Goal: Task Accomplishment & Management: Use online tool/utility

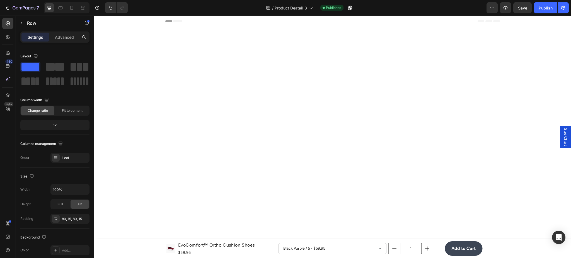
scroll to position [1190, 0]
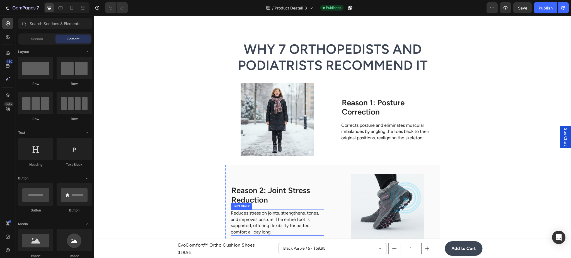
scroll to position [892, 0]
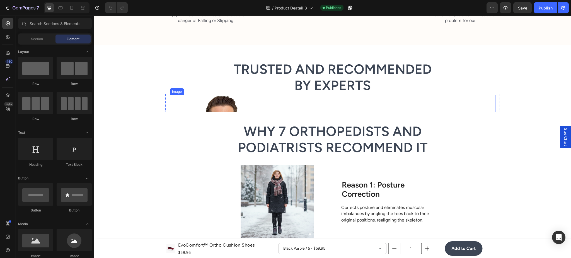
click at [231, 109] on img at bounding box center [333, 164] width 326 height 139
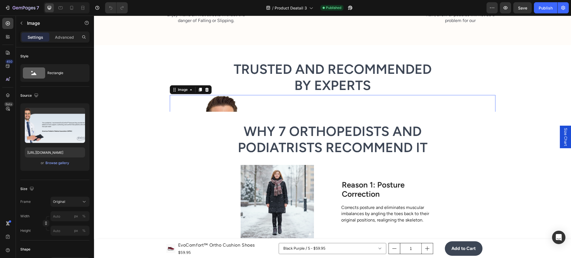
click at [275, 107] on img at bounding box center [333, 164] width 326 height 139
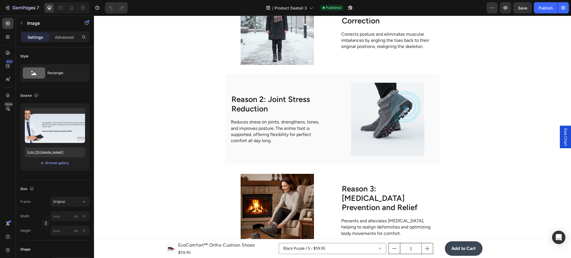
scroll to position [1189, 0]
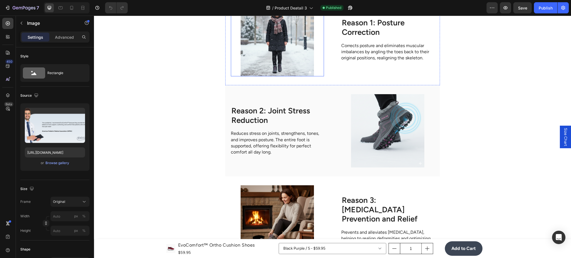
click at [274, 68] on img at bounding box center [277, 39] width 93 height 73
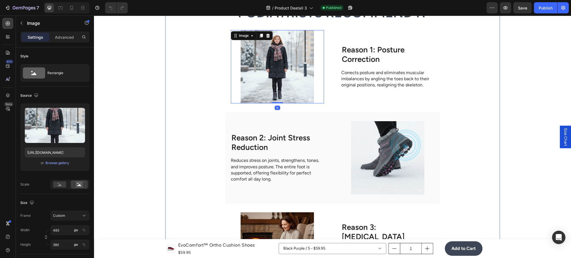
scroll to position [1140, 0]
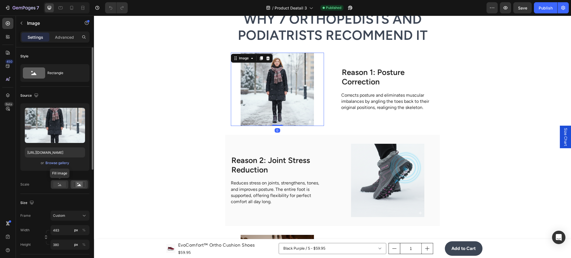
click at [62, 183] on rect at bounding box center [59, 185] width 13 height 6
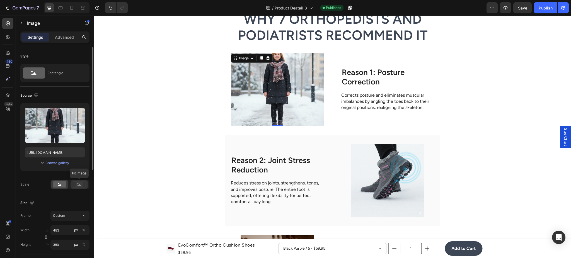
click at [77, 187] on rect at bounding box center [79, 185] width 7 height 6
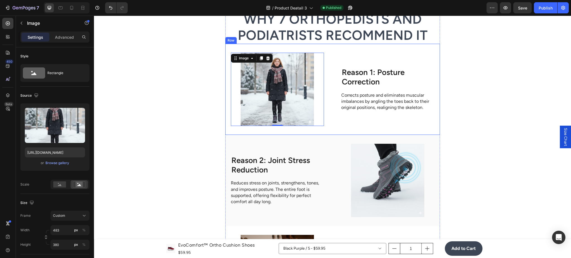
click at [327, 93] on div "Image 0 Reason 1: Posture Correction Heading Corrects posture and eliminates mu…" at bounding box center [332, 89] width 215 height 91
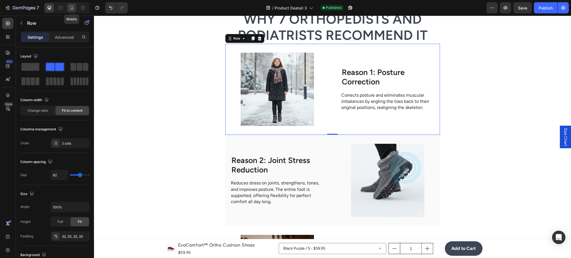
click at [70, 8] on icon at bounding box center [72, 8] width 6 height 6
type input "0"
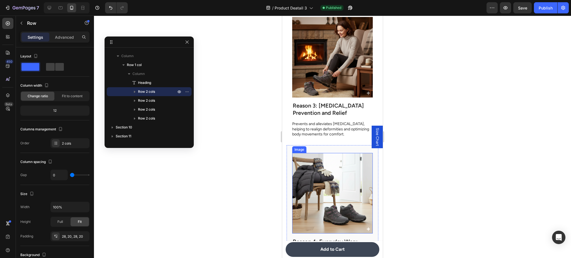
scroll to position [1674, 0]
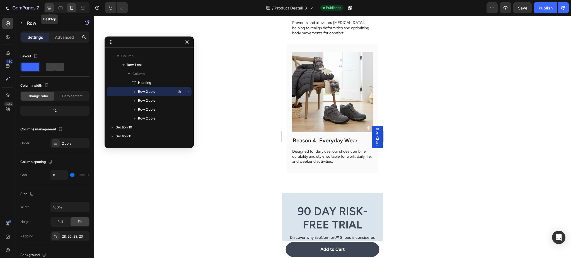
click at [46, 7] on div at bounding box center [49, 7] width 9 height 9
type input "62"
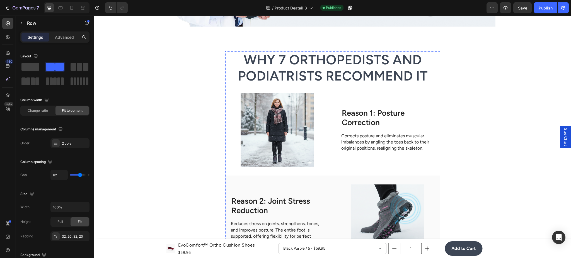
scroll to position [1097, 0]
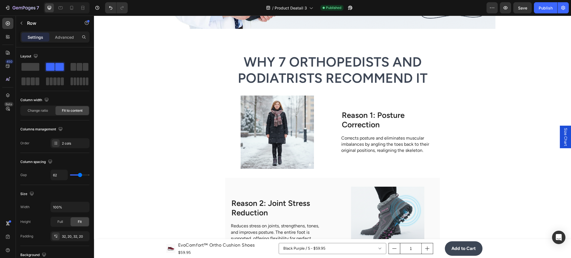
click at [329, 140] on div "Image Reason 1: Posture Correction Heading Corrects posture and eliminates musc…" at bounding box center [332, 132] width 215 height 91
click at [352, 123] on h2 "Reason 1: Posture Correction" at bounding box center [387, 120] width 93 height 20
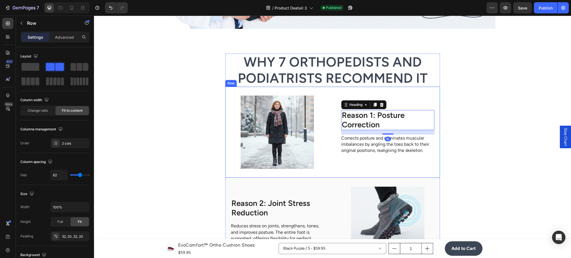
click at [329, 127] on div "Image Reason 1: Posture Correction Heading 16 Corrects posture and eliminates m…" at bounding box center [332, 132] width 215 height 91
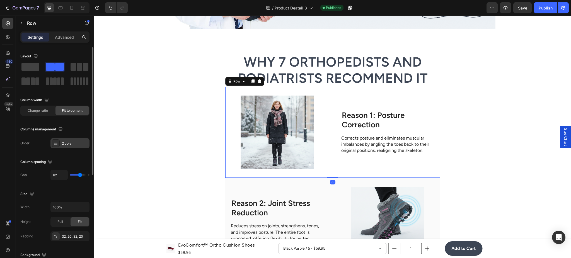
click at [64, 146] on div "2 cols" at bounding box center [69, 143] width 39 height 10
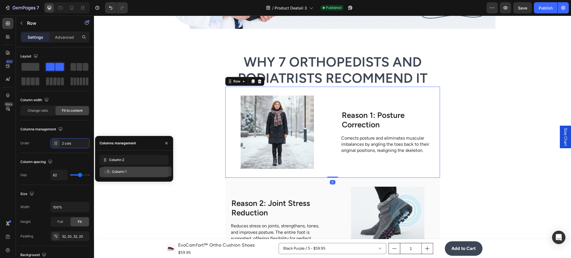
drag, startPoint x: 113, startPoint y: 159, endPoint x: 117, endPoint y: 171, distance: 12.1
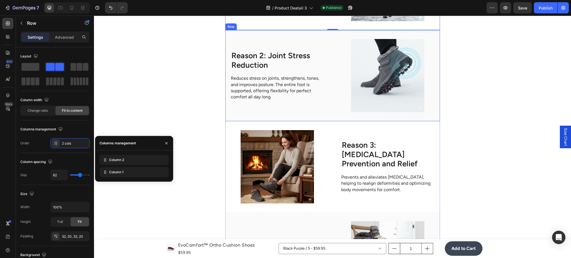
scroll to position [1246, 0]
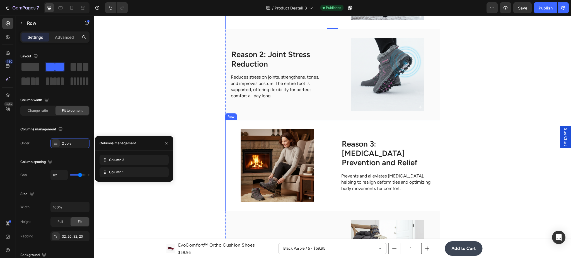
click at [326, 159] on div "Image Reason 3: [MEDICAL_DATA] Prevention and Relief Heading Prevents and allev…" at bounding box center [332, 165] width 215 height 91
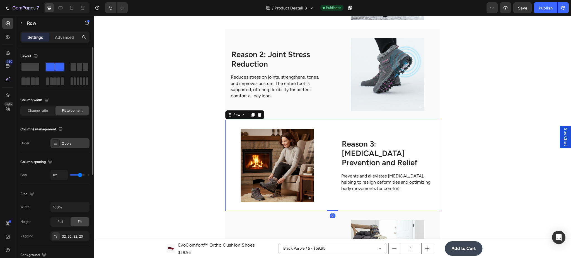
click at [75, 144] on div "2 cols" at bounding box center [75, 143] width 26 height 5
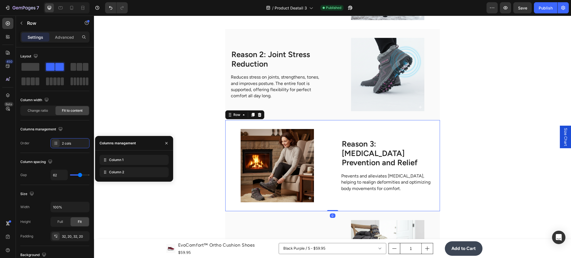
drag, startPoint x: 115, startPoint y: 162, endPoint x: 118, endPoint y: 173, distance: 12.0
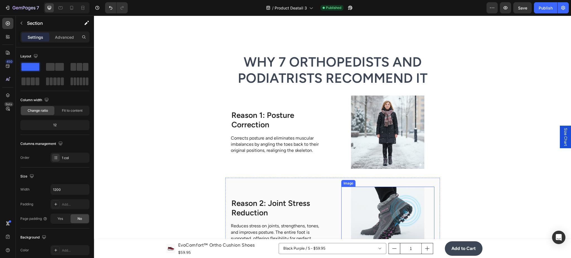
click at [459, 165] on div "Why 7 Orthopedists and Podiatrists Recommend It Heading Image Reason 1: Posture…" at bounding box center [332, 257] width 335 height 406
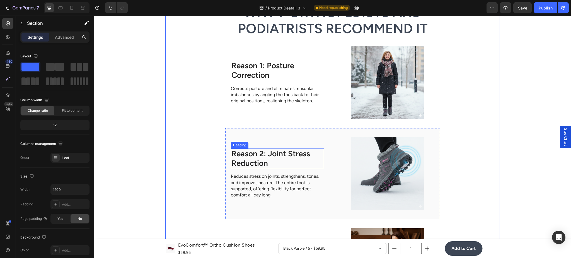
scroll to position [1097, 0]
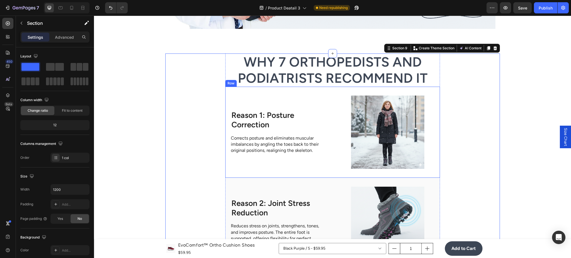
click at [338, 121] on div "Image Reason 1: Posture Correction Heading Corrects posture and eliminates musc…" at bounding box center [332, 132] width 215 height 91
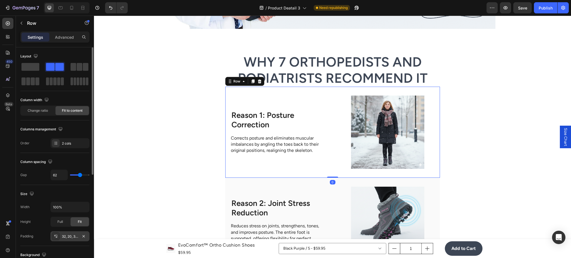
click at [78, 235] on div "32, 20, 32, 20" at bounding box center [69, 236] width 39 height 10
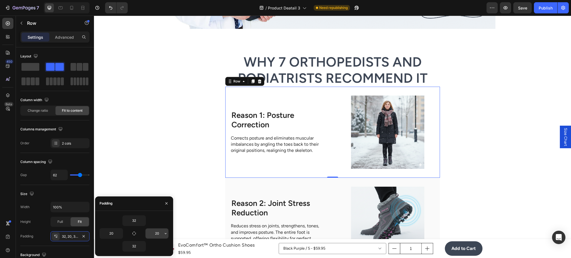
click at [153, 232] on input "20" at bounding box center [157, 234] width 23 height 10
type input "0"
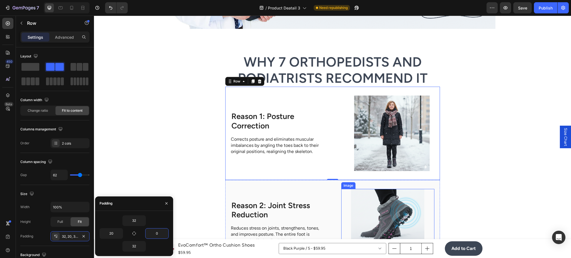
click at [352, 209] on img at bounding box center [387, 225] width 93 height 73
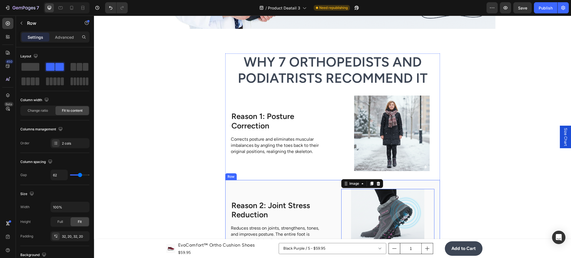
click at [329, 203] on div "Reason 2: Joint Stress Reduction Heading Reduces stress on joints, strengthens,…" at bounding box center [332, 225] width 215 height 91
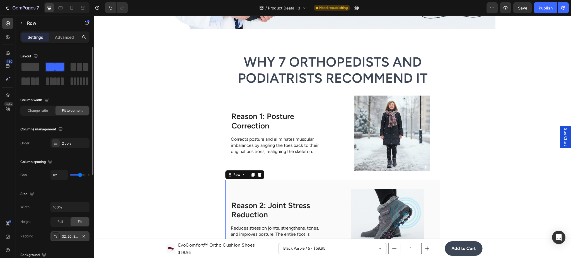
click at [69, 236] on div "32, 20, 32, 20" at bounding box center [70, 236] width 16 height 5
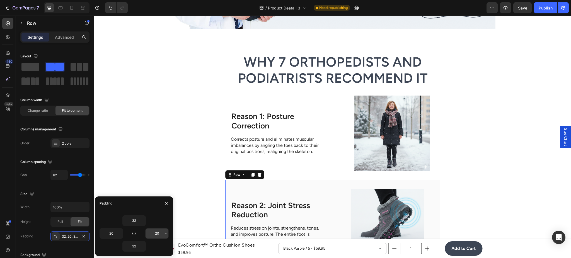
click at [157, 233] on input "20" at bounding box center [157, 234] width 23 height 10
type input "0"
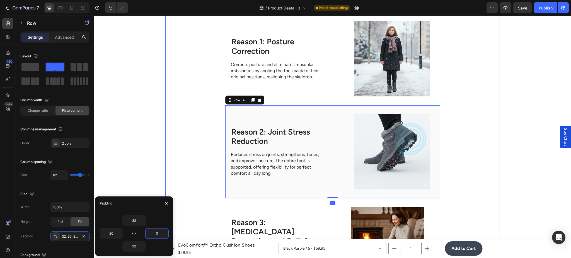
scroll to position [1196, 0]
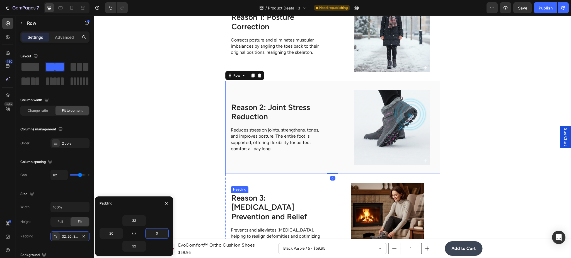
click at [332, 183] on div "Image Reason 3: [MEDICAL_DATA] Prevention and Relief Heading Prevents and allev…" at bounding box center [332, 219] width 215 height 91
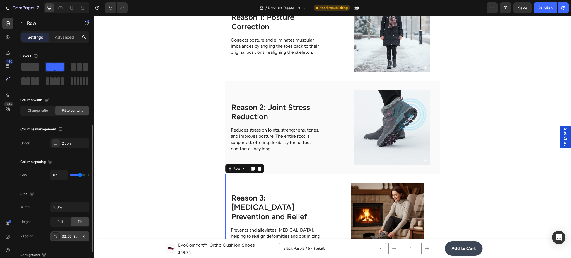
scroll to position [50, 0]
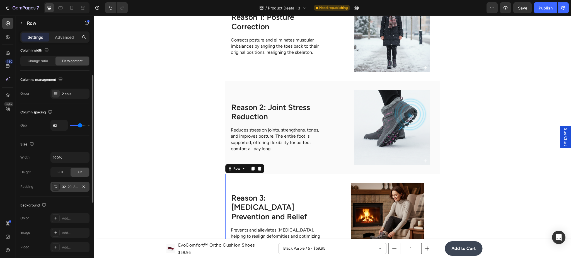
click at [69, 185] on div "32, 20, 32, 20" at bounding box center [70, 187] width 16 height 5
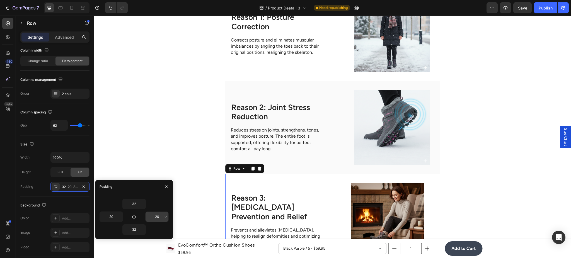
click at [153, 215] on input "20" at bounding box center [157, 217] width 23 height 10
type input "0"
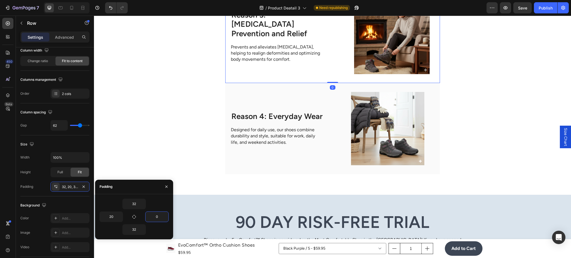
scroll to position [1394, 0]
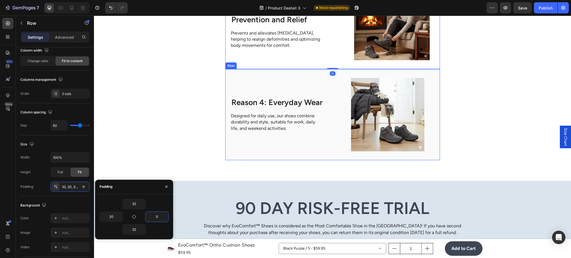
click at [332, 103] on div "Reason 4: Everyday Wear Heading Designed for daily use, our shoes combine durab…" at bounding box center [332, 114] width 215 height 91
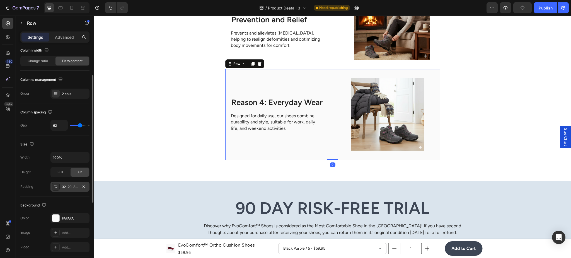
click at [70, 190] on div "32, 20, 32, 20" at bounding box center [69, 187] width 39 height 10
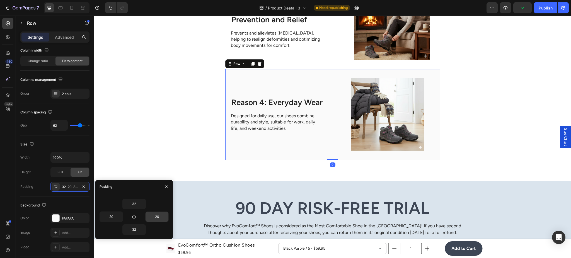
click at [154, 216] on input "20" at bounding box center [157, 217] width 23 height 10
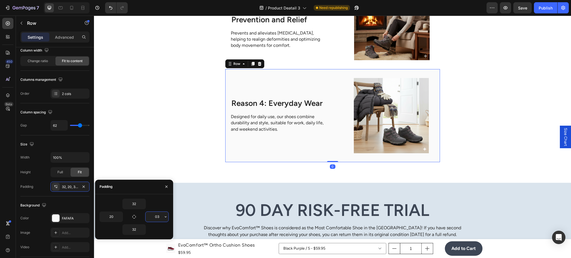
type input "0"
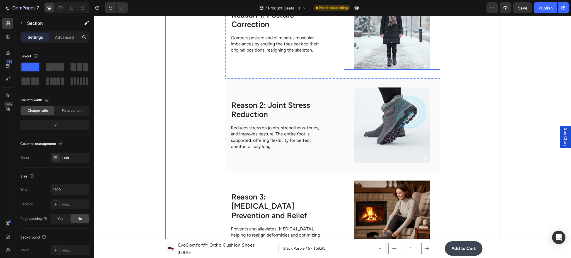
scroll to position [1097, 0]
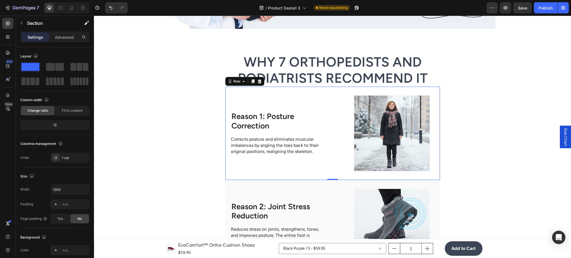
click at [335, 125] on div "Image Reason 1: Posture Correction Heading Corrects posture and eliminates musc…" at bounding box center [332, 133] width 215 height 93
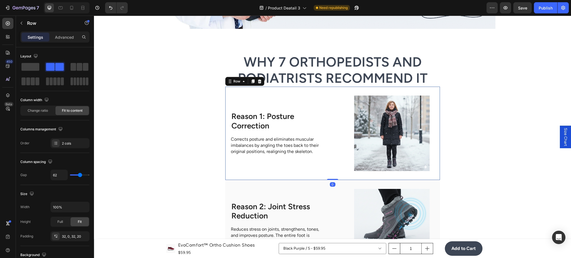
click at [563, 145] on div "Size Chart" at bounding box center [565, 137] width 11 height 23
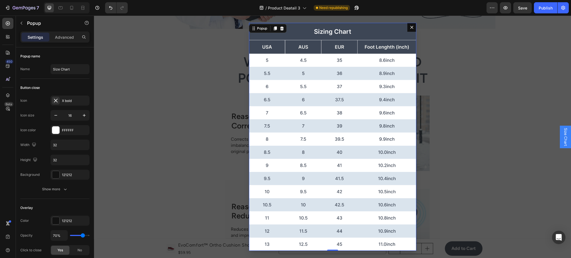
click at [410, 30] on button "Dialog content" at bounding box center [411, 27] width 9 height 9
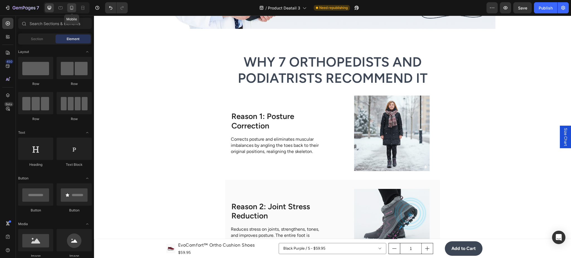
click at [71, 7] on icon at bounding box center [72, 8] width 6 height 6
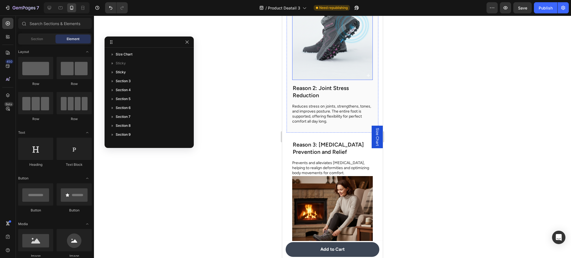
scroll to position [1444, 0]
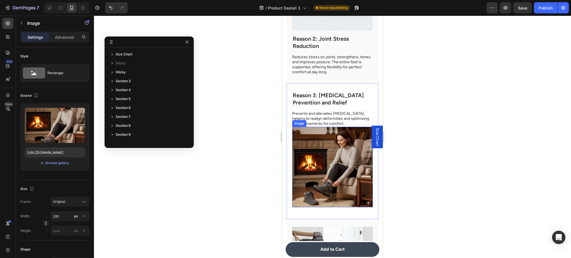
click at [349, 130] on img at bounding box center [332, 167] width 81 height 81
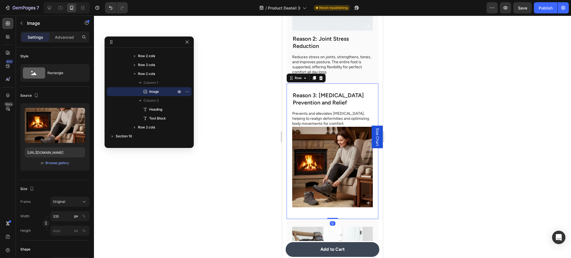
click at [369, 93] on div "Image Reason 3: [MEDICAL_DATA] Prevention and Relief Heading Prevents and allev…" at bounding box center [333, 151] width 92 height 136
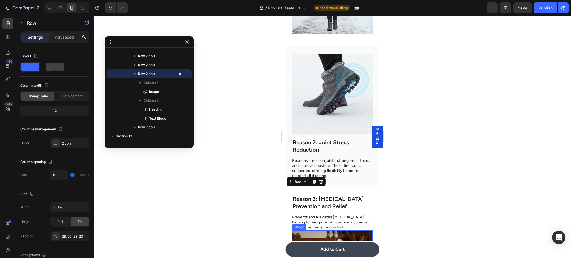
scroll to position [1345, 0]
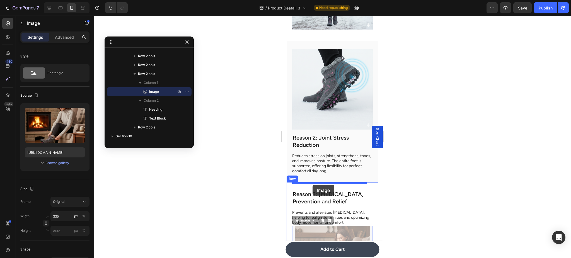
drag, startPoint x: 304, startPoint y: 200, endPoint x: 313, endPoint y: 185, distance: 17.7
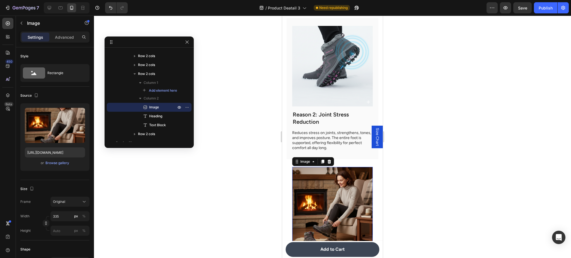
scroll to position [1444, 0]
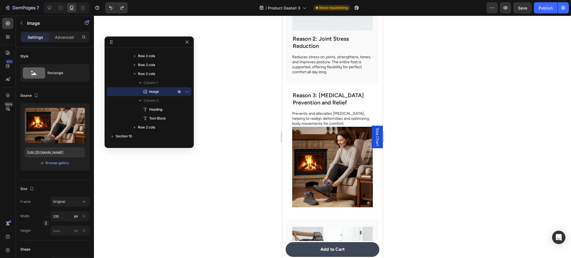
drag, startPoint x: 344, startPoint y: 127, endPoint x: 323, endPoint y: 126, distance: 21.2
click at [343, 128] on img at bounding box center [332, 167] width 81 height 81
click at [302, 131] on img at bounding box center [332, 167] width 81 height 81
click at [50, 3] on div at bounding box center [49, 7] width 9 height 9
type input "483"
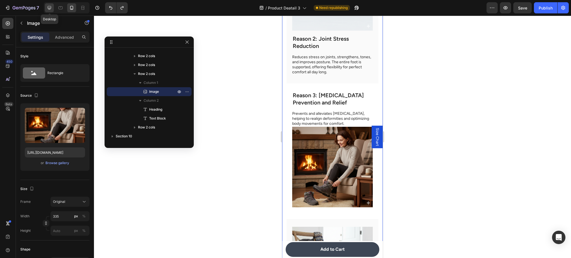
type input "380"
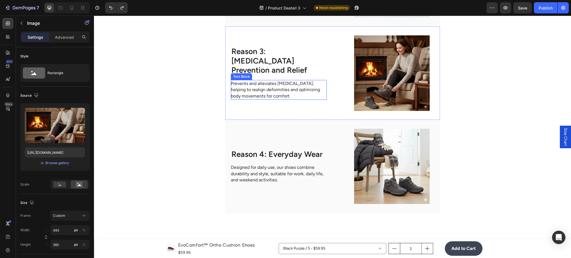
scroll to position [1229, 0]
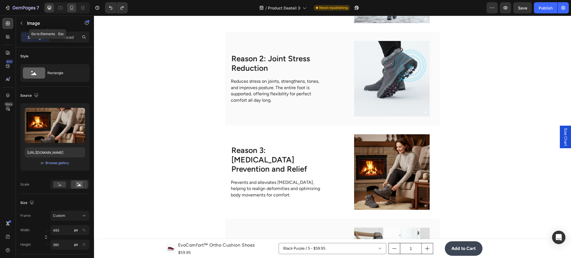
click at [70, 7] on icon at bounding box center [72, 8] width 6 height 6
type input "335"
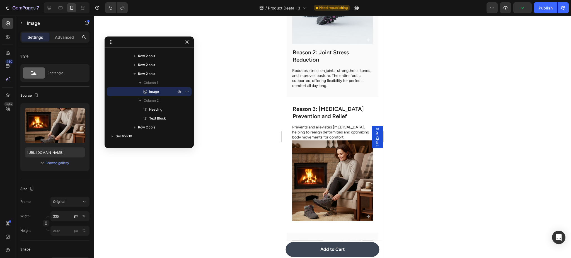
scroll to position [1430, 0]
click at [54, 8] on div at bounding box center [67, 7] width 46 height 11
click at [50, 8] on icon at bounding box center [50, 8] width 4 height 4
type input "483"
type input "380"
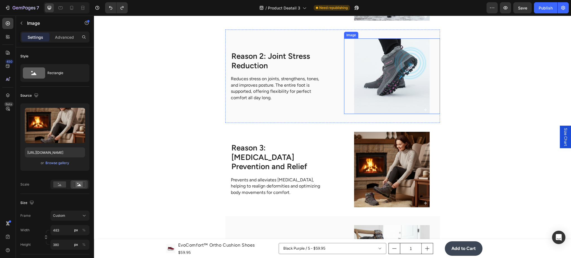
scroll to position [1229, 0]
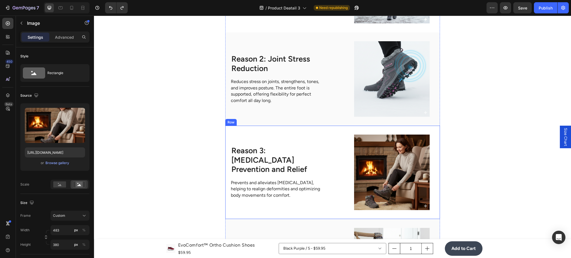
click at [335, 137] on div "Image Reason 3: [MEDICAL_DATA] Prevention and Relief Heading Prevents and allev…" at bounding box center [332, 172] width 215 height 93
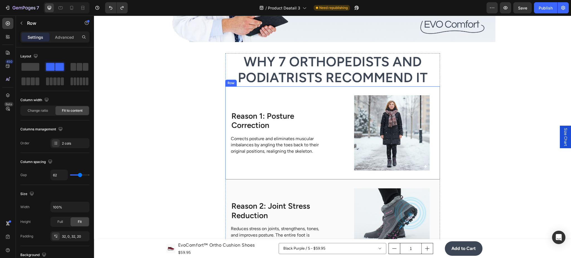
scroll to position [1080, 0]
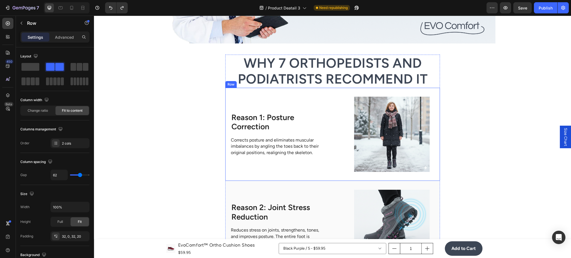
click at [330, 100] on div "Image Reason 1: Posture Correction Heading Corrects posture and eliminates musc…" at bounding box center [332, 134] width 215 height 93
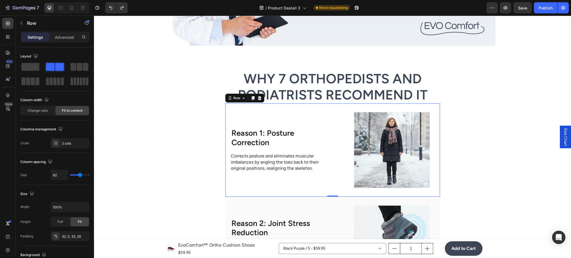
click at [251, 96] on icon at bounding box center [252, 98] width 3 height 4
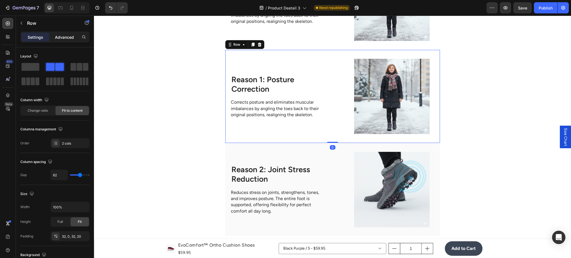
scroll to position [1242, 0]
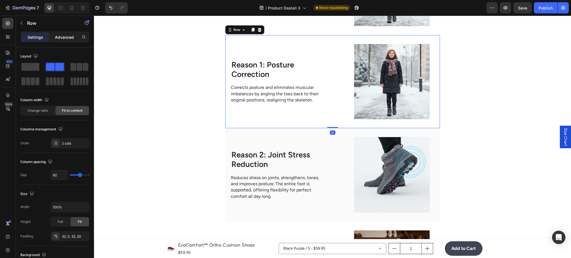
click at [58, 35] on p "Advanced" at bounding box center [64, 37] width 19 height 6
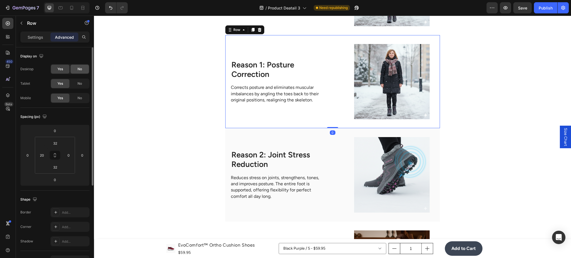
click at [78, 69] on span "No" at bounding box center [80, 69] width 4 height 5
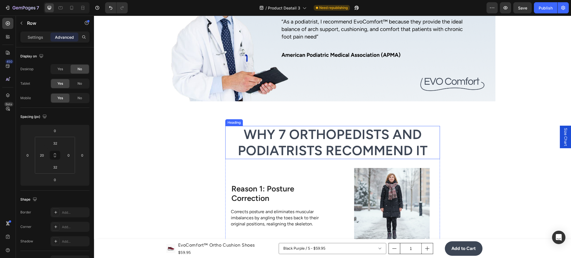
scroll to position [1093, 0]
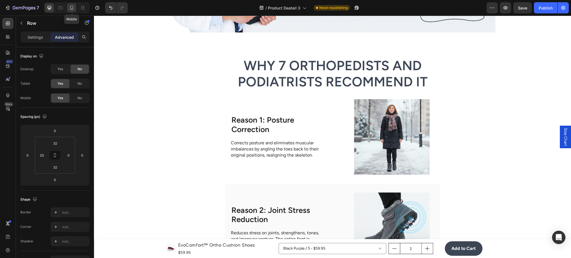
click at [71, 7] on icon at bounding box center [72, 8] width 6 height 6
type input "28"
type input "20"
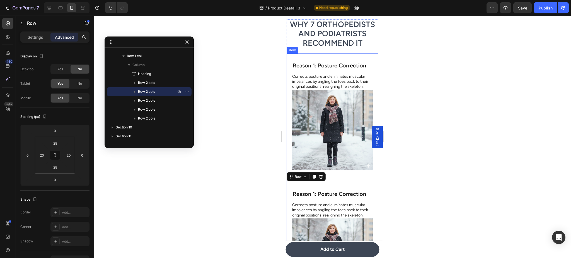
scroll to position [1216, 0]
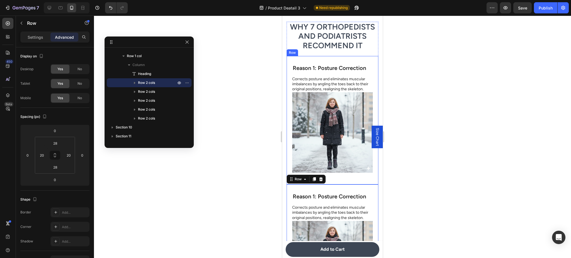
click at [366, 59] on div "Image Reason 1: Posture Correction Heading Corrects posture and eliminates musc…" at bounding box center [333, 120] width 92 height 129
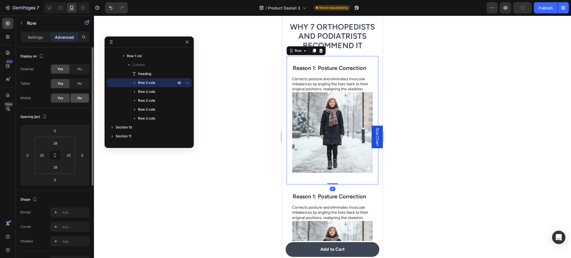
click at [76, 99] on div "No" at bounding box center [80, 98] width 18 height 9
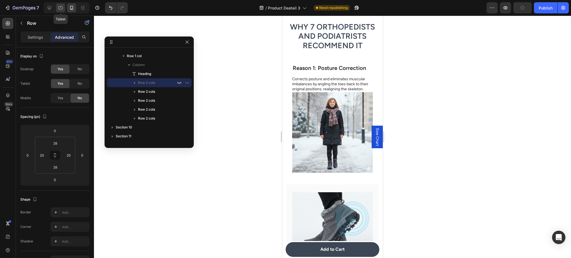
click at [63, 8] on icon at bounding box center [61, 8] width 6 height 6
type input "32"
type input "0"
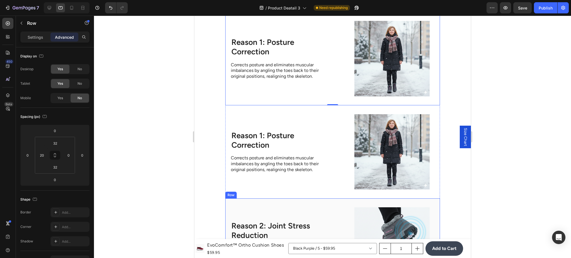
scroll to position [1229, 0]
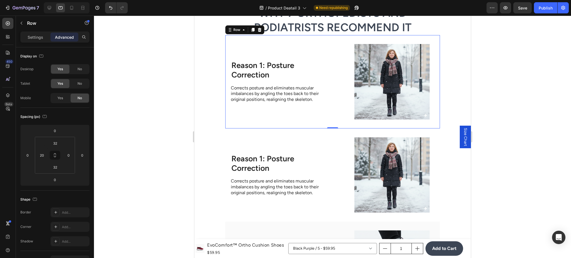
click at [331, 43] on div "Image Reason 1: Posture Correction Heading Corrects posture and eliminates musc…" at bounding box center [332, 81] width 215 height 93
click at [76, 82] on div "No" at bounding box center [80, 83] width 18 height 9
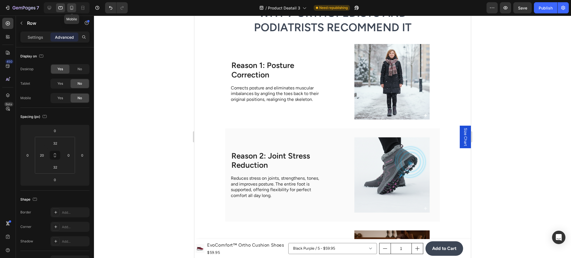
click at [72, 6] on icon at bounding box center [72, 8] width 6 height 6
type input "28"
type input "20"
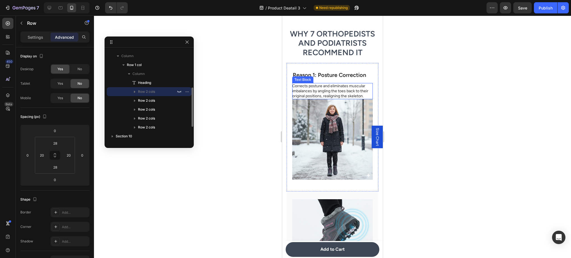
scroll to position [1209, 0]
click at [326, 126] on img at bounding box center [332, 140] width 81 height 81
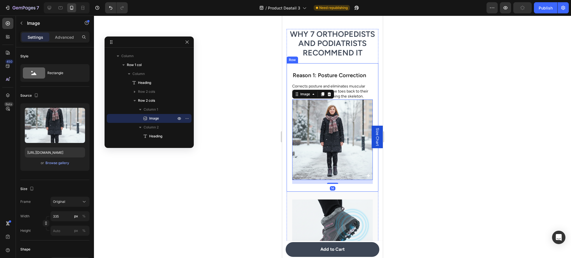
click at [369, 100] on div "Image 14 Reason 1: Posture Correction Heading Corrects posture and eliminates m…" at bounding box center [333, 127] width 92 height 129
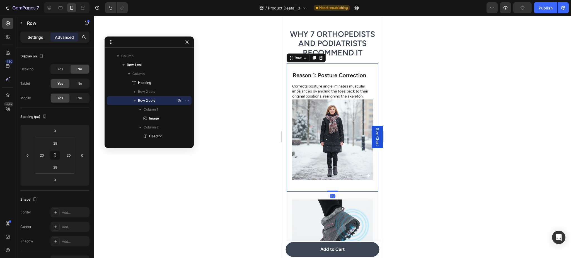
click at [33, 38] on p "Settings" at bounding box center [36, 37] width 16 height 6
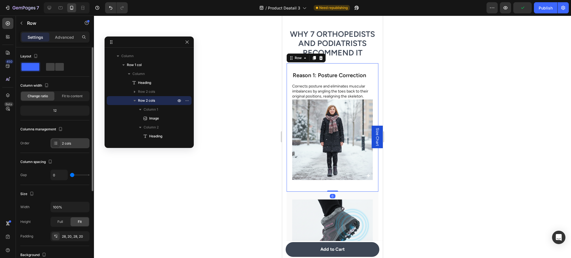
click at [71, 143] on div "2 cols" at bounding box center [75, 143] width 26 height 5
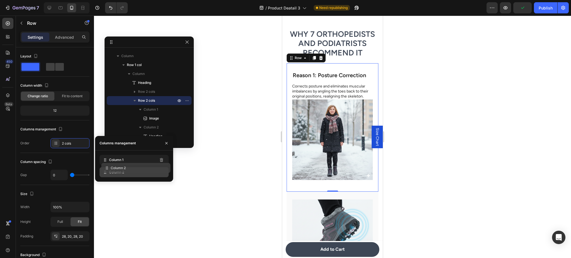
drag, startPoint x: 115, startPoint y: 161, endPoint x: 117, endPoint y: 169, distance: 8.3
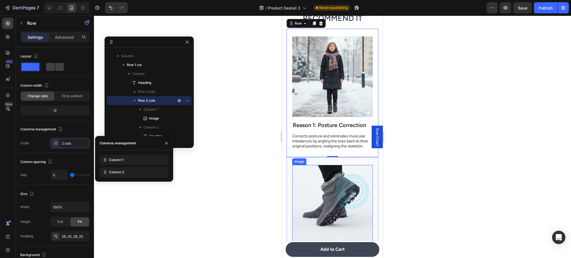
scroll to position [1308, 0]
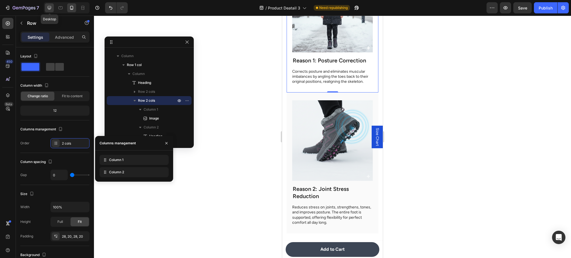
click at [47, 7] on icon at bounding box center [50, 8] width 6 height 6
type input "62"
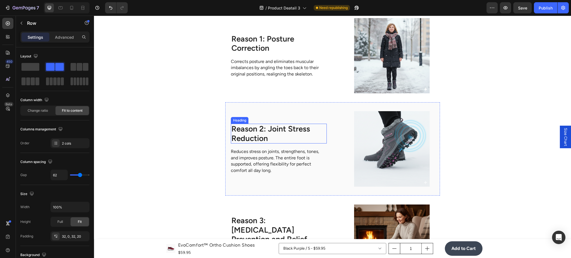
scroll to position [1180, 0]
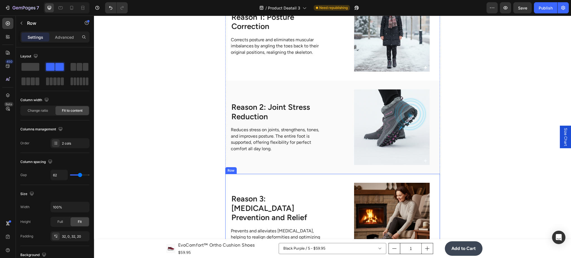
click at [332, 183] on div "Image Reason 3: [MEDICAL_DATA] Prevention and Relief Heading Prevents and allev…" at bounding box center [332, 220] width 215 height 93
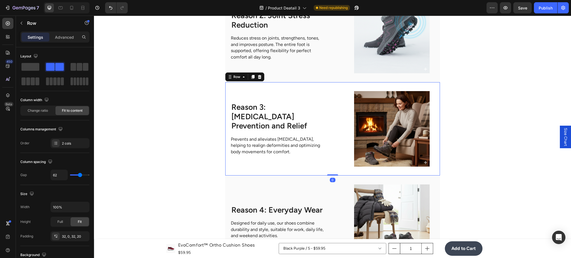
scroll to position [1280, 0]
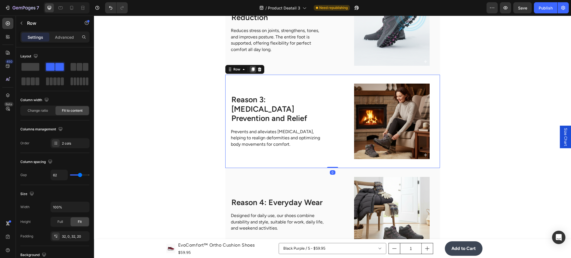
click at [251, 70] on icon at bounding box center [253, 69] width 4 height 4
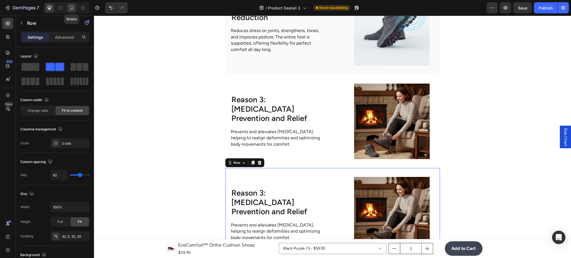
click at [72, 8] on icon at bounding box center [72, 8] width 6 height 6
type input "0"
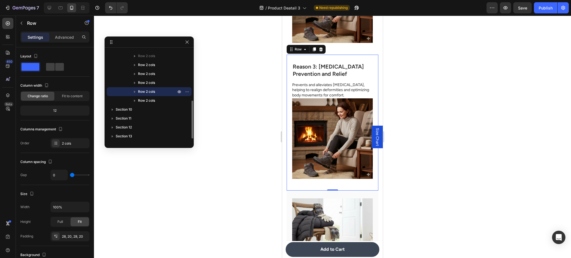
scroll to position [1615, 0]
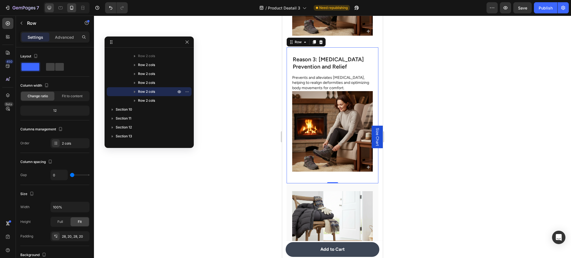
click at [47, 10] on icon at bounding box center [50, 8] width 6 height 6
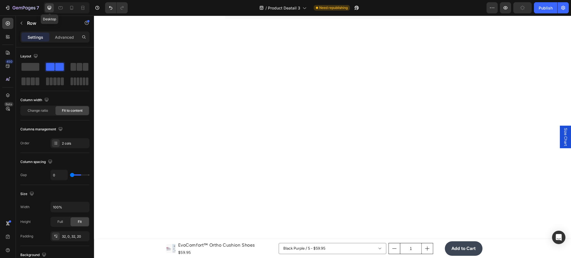
type input "62"
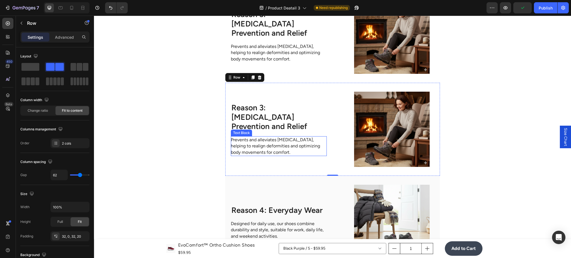
scroll to position [1363, 0]
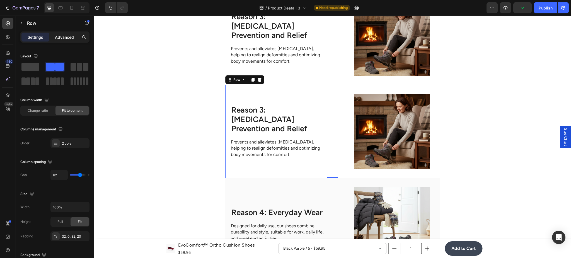
click at [69, 35] on p "Advanced" at bounding box center [64, 37] width 19 height 6
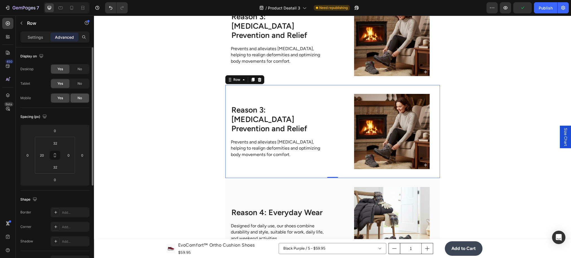
click at [80, 96] on span "No" at bounding box center [80, 98] width 4 height 5
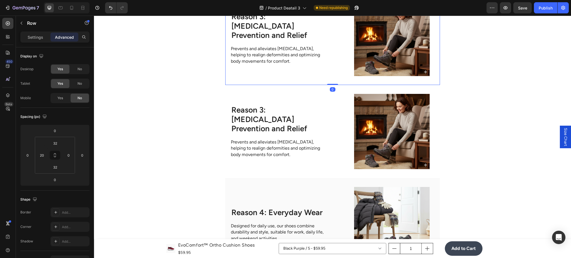
click at [338, 79] on div "Image Reason 3: [MEDICAL_DATA] Prevention and Relief Heading Prevents and allev…" at bounding box center [332, 38] width 215 height 93
click at [78, 67] on span "No" at bounding box center [80, 69] width 4 height 5
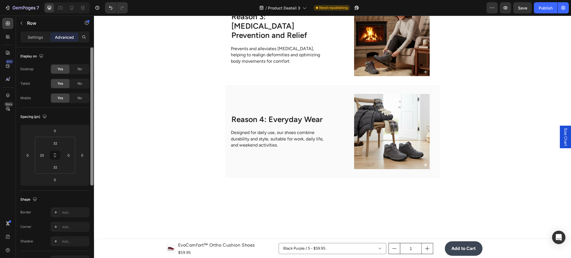
scroll to position [1269, 0]
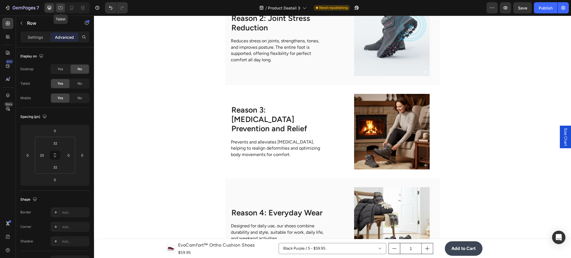
click at [65, 7] on div at bounding box center [60, 7] width 9 height 9
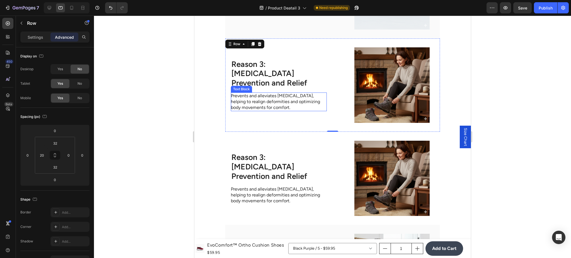
scroll to position [1406, 0]
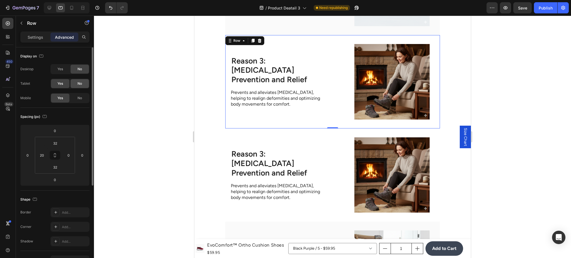
click at [80, 83] on span "No" at bounding box center [80, 83] width 4 height 5
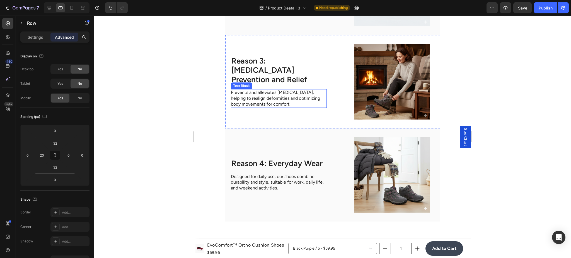
scroll to position [1357, 0]
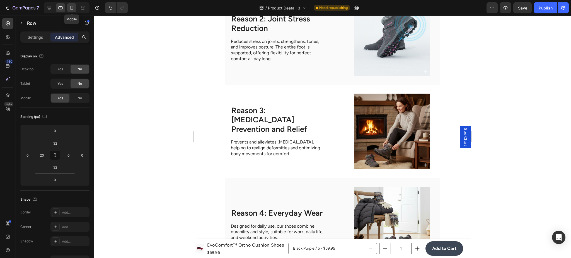
click at [70, 7] on icon at bounding box center [72, 8] width 6 height 6
type input "28"
type input "20"
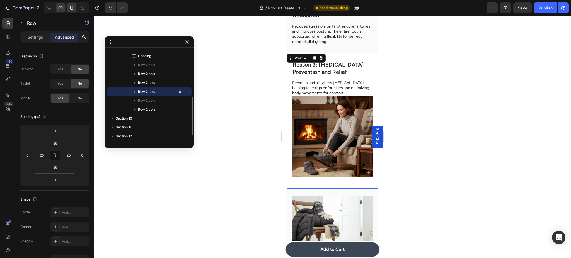
scroll to position [1491, 0]
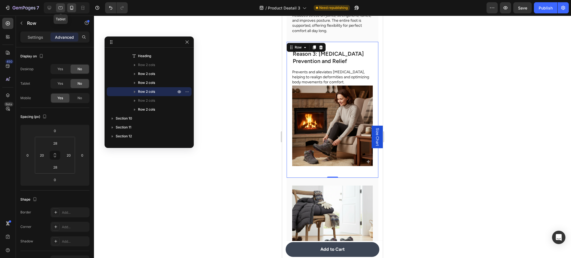
click at [64, 8] on div at bounding box center [60, 7] width 9 height 9
type input "32"
type input "0"
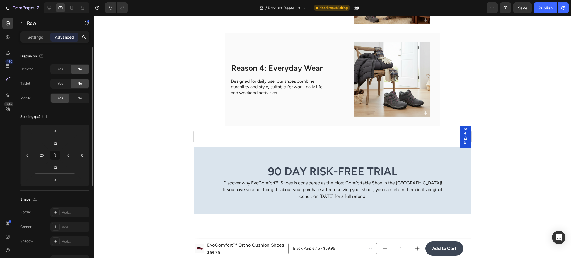
scroll to position [1482, 0]
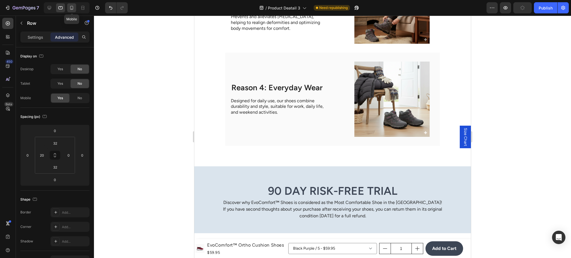
click at [70, 5] on icon at bounding box center [72, 8] width 6 height 6
type input "28"
type input "20"
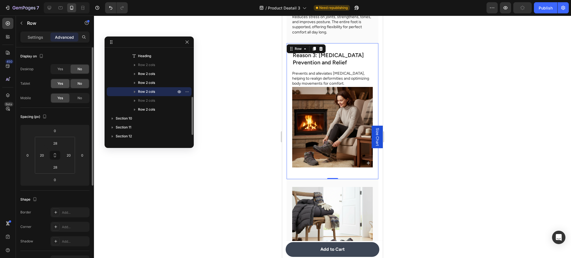
scroll to position [1491, 0]
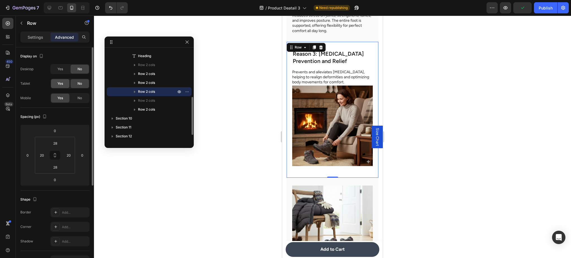
click at [66, 81] on div "Yes" at bounding box center [60, 83] width 18 height 9
click at [78, 85] on span "No" at bounding box center [80, 83] width 4 height 5
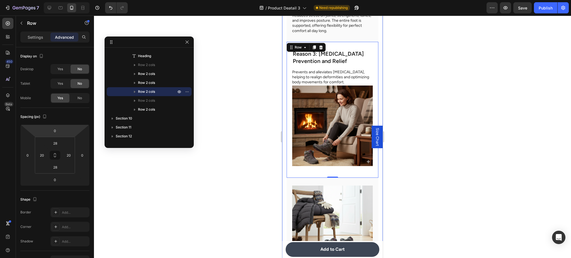
click at [41, 32] on div "Settings Advanced" at bounding box center [54, 37] width 69 height 11
click at [40, 36] on p "Settings" at bounding box center [36, 37] width 16 height 6
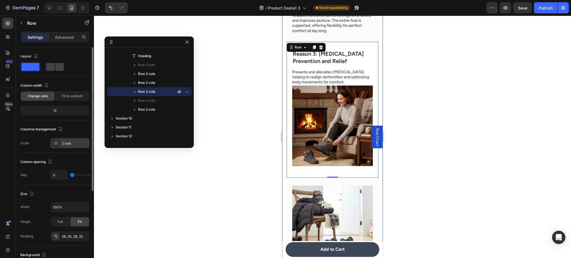
click at [67, 143] on div "2 cols" at bounding box center [75, 143] width 26 height 5
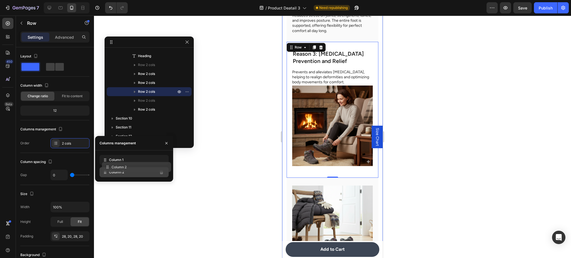
drag, startPoint x: 120, startPoint y: 160, endPoint x: 122, endPoint y: 170, distance: 10.1
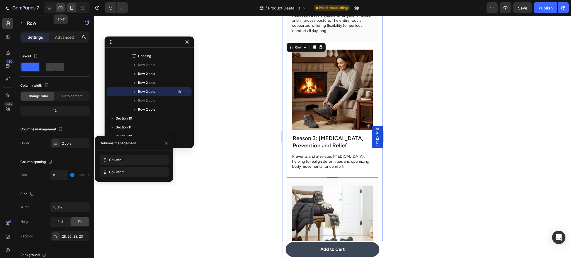
click at [59, 9] on icon at bounding box center [61, 8] width 6 height 6
type input "62"
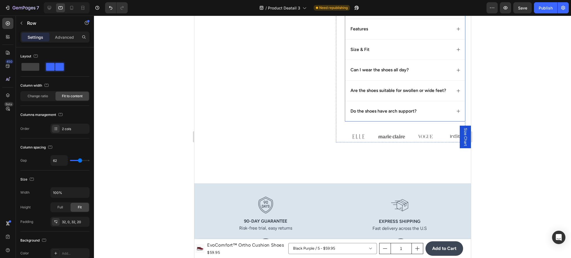
scroll to position [243, 0]
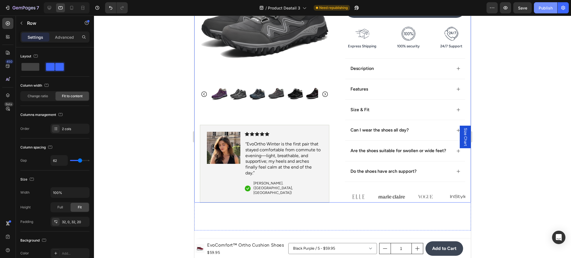
click at [543, 11] on div "Publish" at bounding box center [546, 8] width 14 height 6
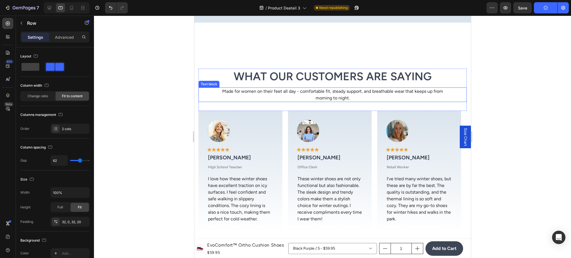
scroll to position [1383, 0]
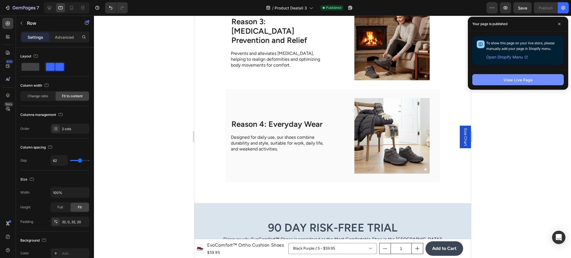
click at [526, 75] on button "View Live Page" at bounding box center [517, 79] width 91 height 11
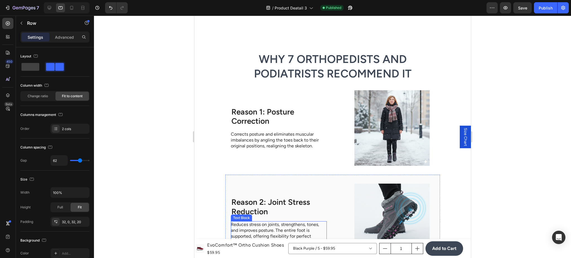
scroll to position [1086, 0]
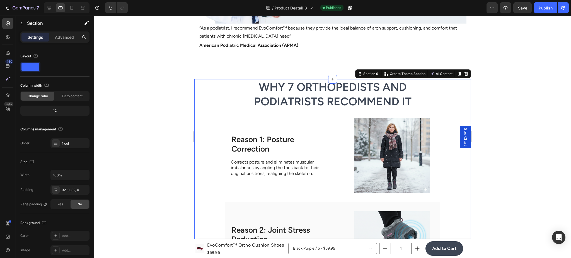
click at [223, 72] on div "Product Images EvoComfort™ Ortho Cushion Shoes Product Title $59.95 Product Pri…" at bounding box center [332, 104] width 277 height 2326
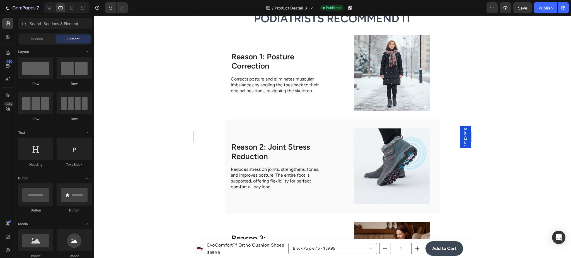
scroll to position [1135, 0]
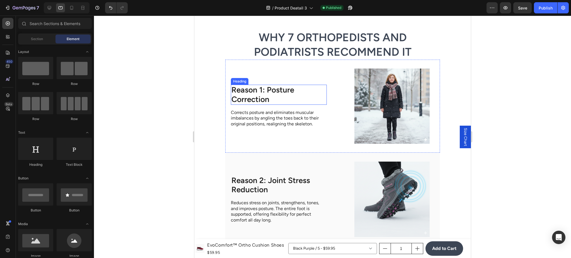
click at [300, 100] on h2 "Reason 1: Posture Correction" at bounding box center [279, 95] width 96 height 20
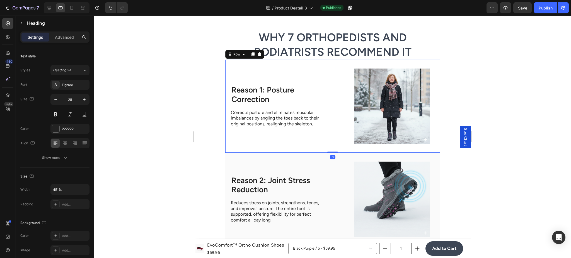
click at [326, 93] on div "Image Reason 1: Posture Correction Heading Corrects posture and eliminates musc…" at bounding box center [332, 106] width 215 height 93
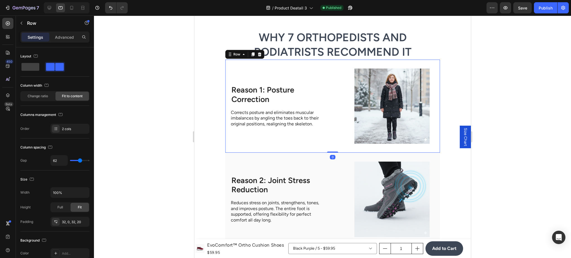
click at [329, 97] on div "Image Reason 1: Posture Correction Heading Corrects posture and eliminates musc…" at bounding box center [332, 106] width 215 height 93
click at [344, 97] on img at bounding box center [392, 107] width 96 height 76
click at [332, 104] on div "Image 0 Reason 1: Posture Correction Heading Corrects posture and eliminates mu…" at bounding box center [332, 106] width 215 height 93
type input "64"
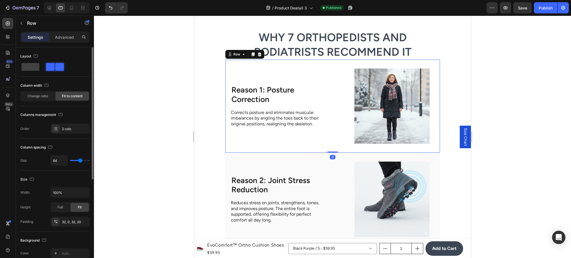
type input "67"
type input "69"
type input "72"
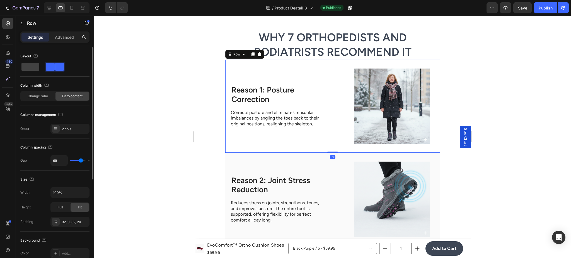
type input "72"
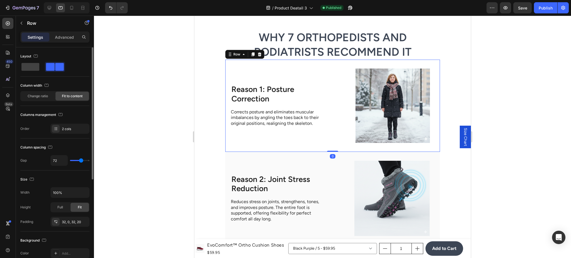
type input "74"
type input "114"
type input "117"
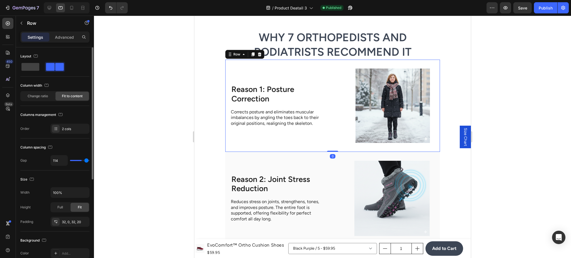
type input "117"
type input "119"
type input "120"
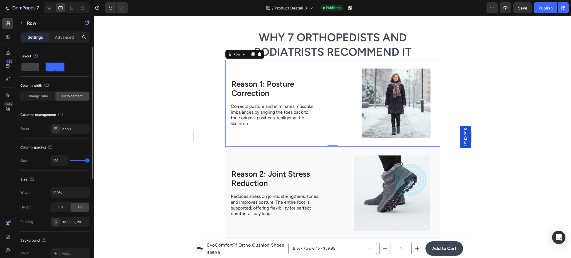
type input "119"
type input "112"
type input "102"
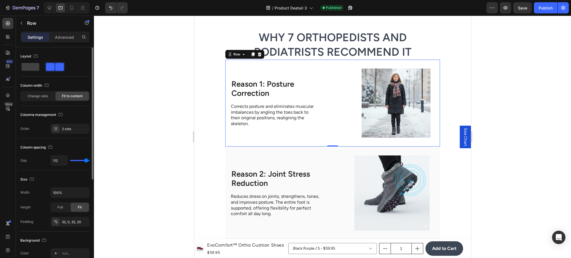
type input "102"
type input "100"
type input "98"
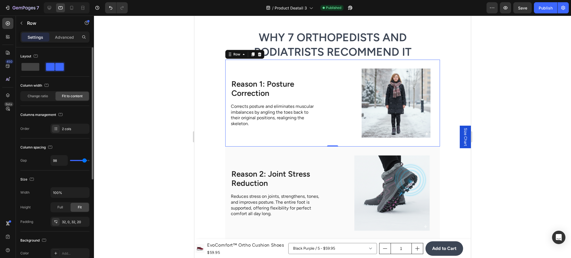
type input "95"
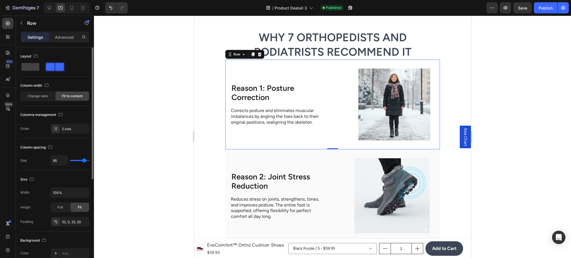
type input "93"
type input "91"
type input "88"
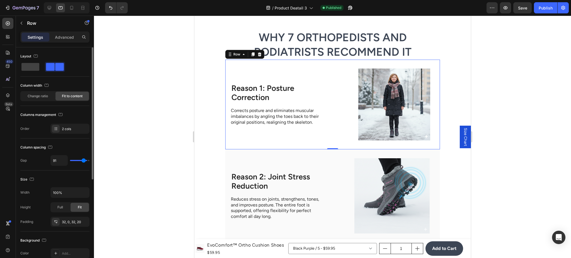
type input "88"
type input "86"
type input "81"
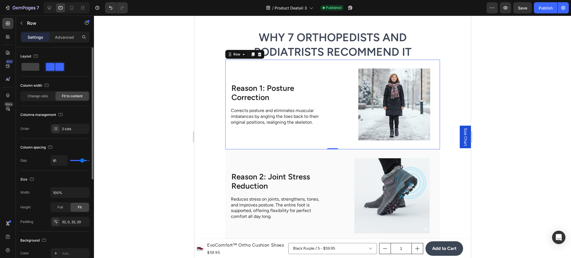
type input "79"
type input "76"
type input "74"
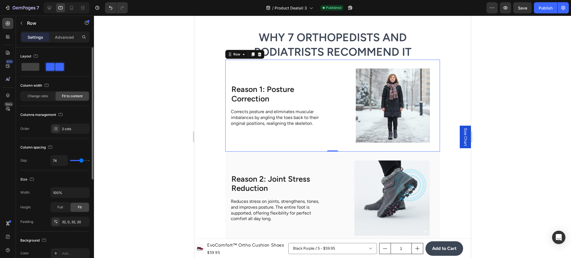
drag, startPoint x: 80, startPoint y: 160, endPoint x: 66, endPoint y: 168, distance: 16.2
type input "74"
click at [81, 161] on input "range" at bounding box center [80, 160] width 20 height 1
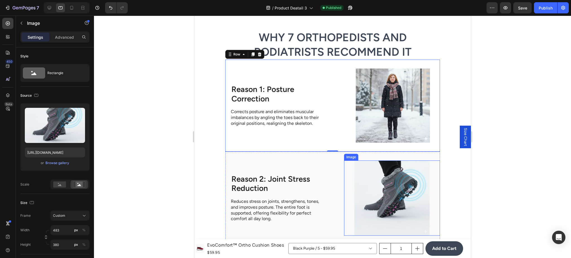
click at [362, 175] on img at bounding box center [392, 199] width 96 height 76
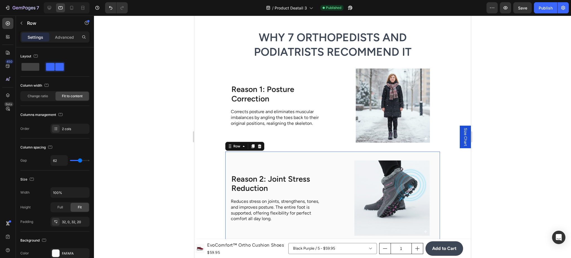
click at [333, 169] on div "Reason 2: Joint Stress Reduction Heading Reduces stress on joints, strengthens,…" at bounding box center [332, 198] width 215 height 93
click at [326, 120] on div "Image Reason 1: Posture Correction Heading Corrects posture and eliminates musc…" at bounding box center [332, 106] width 215 height 92
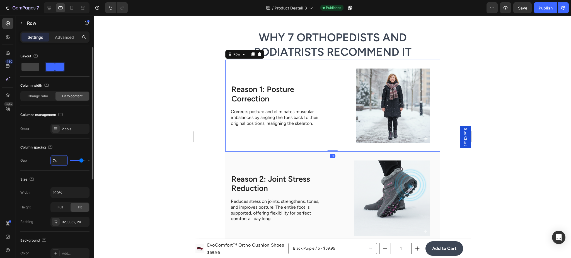
click at [59, 161] on input "74" at bounding box center [59, 161] width 17 height 10
type input "6"
type input "62"
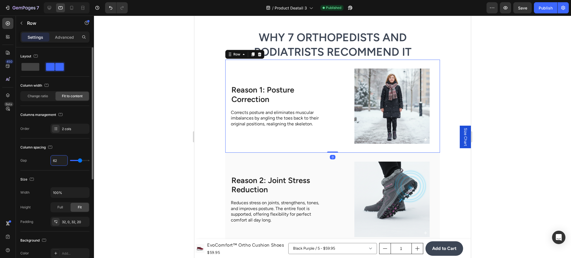
type input "62"
click at [143, 155] on div at bounding box center [332, 137] width 477 height 243
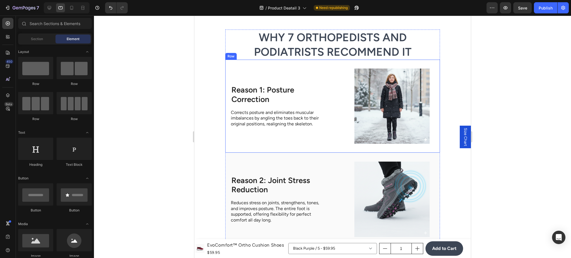
click at [339, 101] on div "Image Reason 1: Posture Correction Heading Corrects posture and eliminates musc…" at bounding box center [332, 106] width 215 height 93
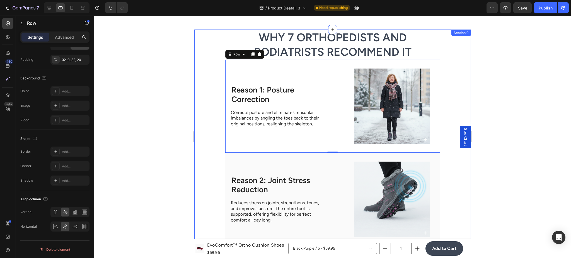
scroll to position [0, 0]
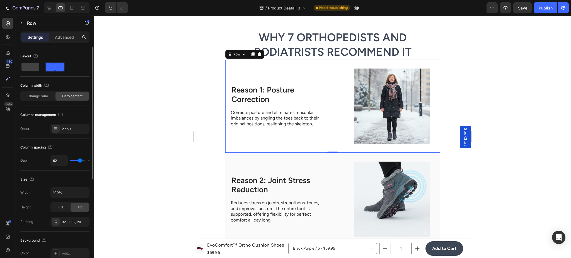
click at [339, 92] on div "Image Reason 1: Posture Correction Heading Corrects posture and eliminates musc…" at bounding box center [332, 106] width 215 height 93
click at [333, 69] on div "Image Reason 1: Posture Correction Heading Corrects posture and eliminates musc…" at bounding box center [332, 106] width 215 height 93
click at [64, 36] on p "Advanced" at bounding box center [64, 37] width 19 height 6
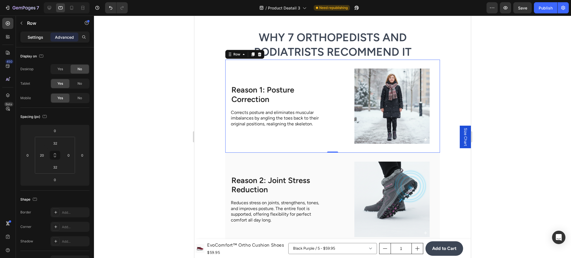
click at [36, 35] on p "Settings" at bounding box center [36, 37] width 16 height 6
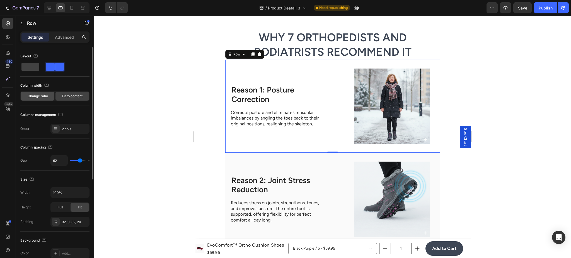
click at [48, 94] on div "Change ratio" at bounding box center [37, 96] width 33 height 9
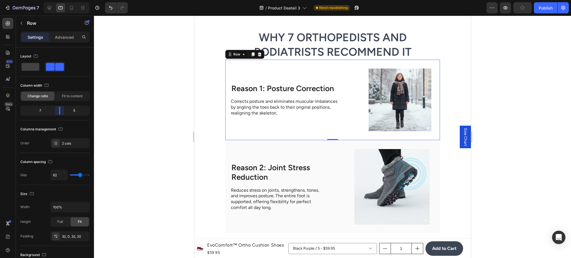
drag, startPoint x: 55, startPoint y: 110, endPoint x: 62, endPoint y: 109, distance: 6.3
click at [62, 0] on body "7 Version history / Product Deatail 3 Need republishing Preview Publish 450 Bet…" at bounding box center [285, 0] width 571 height 0
click at [71, 7] on icon at bounding box center [72, 8] width 6 height 6
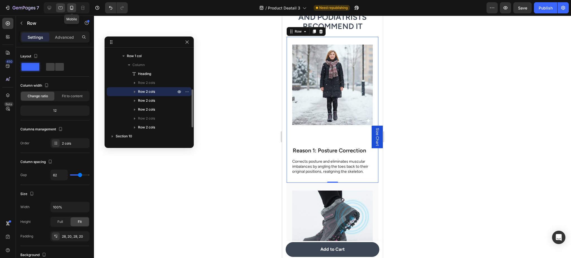
scroll to position [1162, 0]
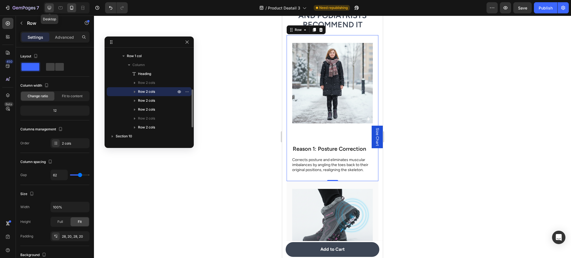
click at [52, 7] on icon at bounding box center [50, 8] width 6 height 6
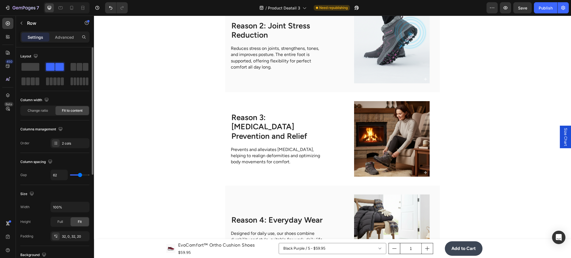
scroll to position [1143, 0]
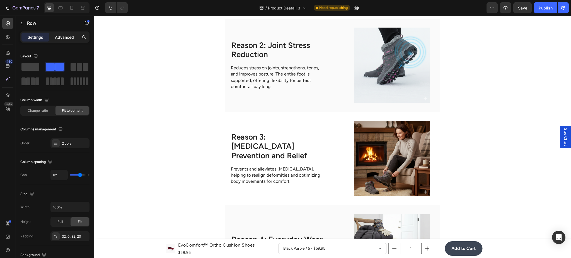
click at [66, 34] on div "Advanced" at bounding box center [64, 37] width 28 height 9
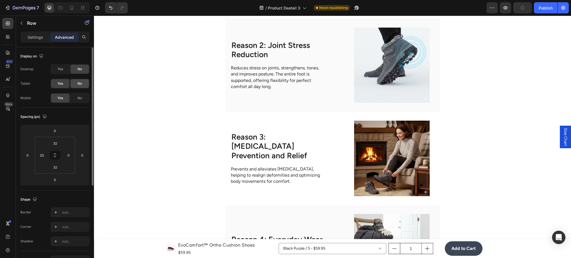
click at [78, 86] on span "No" at bounding box center [80, 83] width 4 height 5
click at [82, 96] on span "No" at bounding box center [80, 98] width 4 height 5
click at [62, 84] on span "Yes" at bounding box center [60, 83] width 6 height 5
click at [60, 71] on span "Yes" at bounding box center [60, 69] width 6 height 5
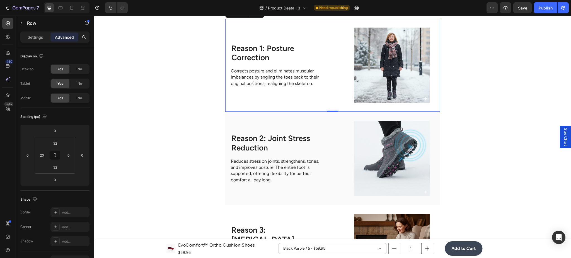
click at [76, 6] on div at bounding box center [67, 7] width 46 height 11
click at [70, 8] on icon at bounding box center [72, 8] width 6 height 6
type input "28"
type input "20"
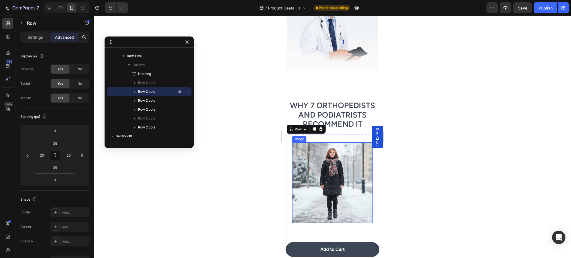
scroll to position [1127, 0]
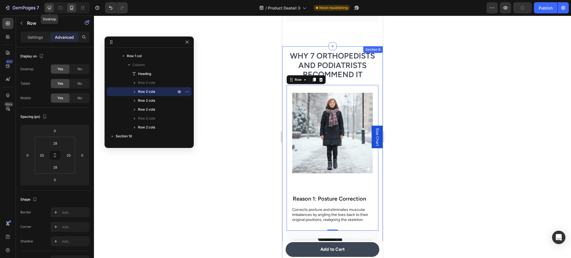
click at [52, 9] on icon at bounding box center [50, 8] width 6 height 6
type input "32"
type input "0"
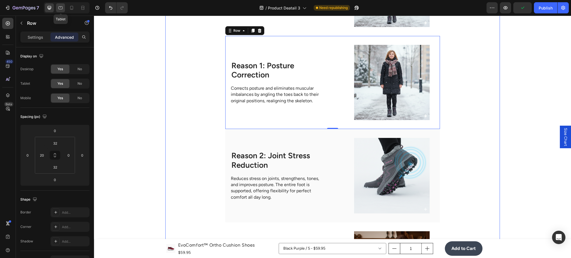
click at [58, 8] on icon at bounding box center [61, 8] width 6 height 6
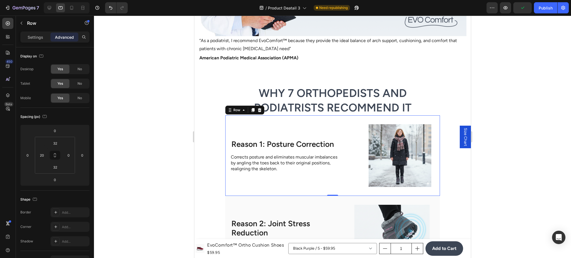
scroll to position [1019, 0]
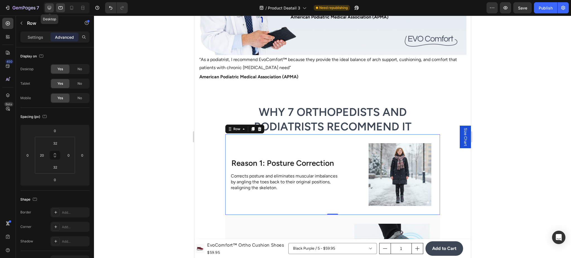
click at [47, 7] on icon at bounding box center [50, 8] width 6 height 6
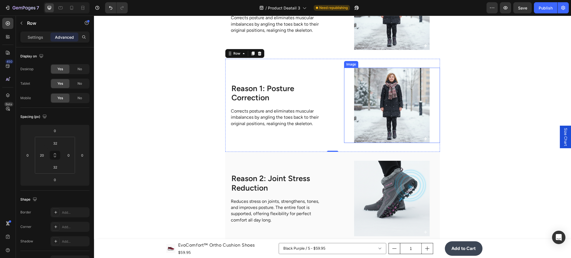
scroll to position [1076, 0]
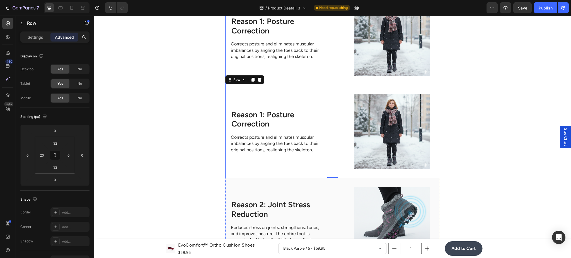
click at [338, 72] on div "Image Reason 1: Posture Correction Heading Corrects posture and eliminates musc…" at bounding box center [332, 38] width 215 height 93
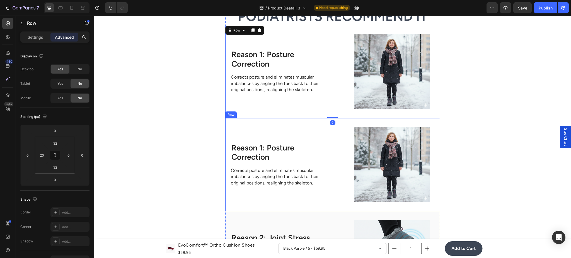
scroll to position [1027, 0]
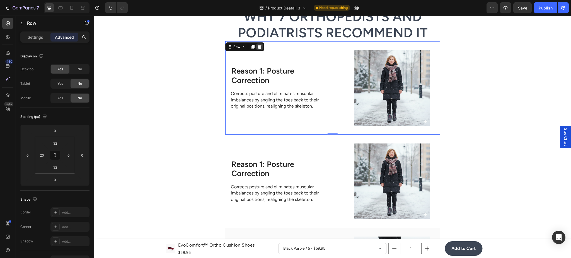
click at [258, 48] on icon at bounding box center [260, 47] width 4 height 4
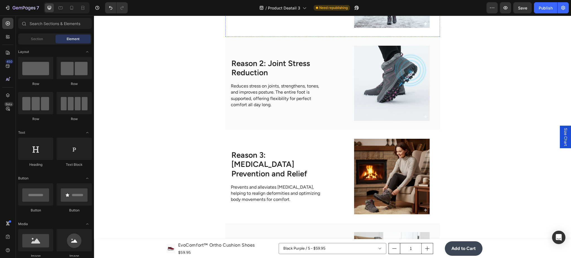
scroll to position [1126, 0]
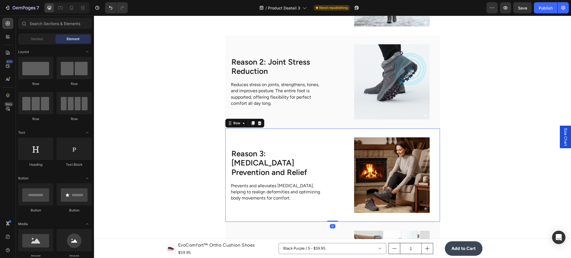
click at [332, 141] on div "Image Reason 3: [MEDICAL_DATA] Prevention and Relief Heading Prevents and allev…" at bounding box center [332, 175] width 215 height 93
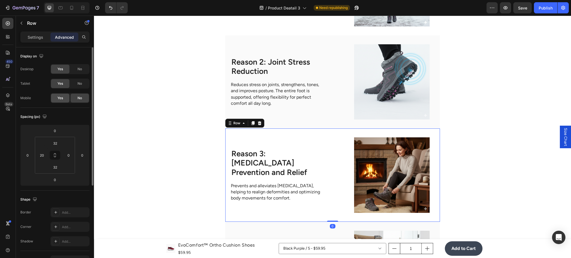
click at [60, 99] on span "Yes" at bounding box center [60, 98] width 6 height 5
click at [72, 9] on icon at bounding box center [72, 8] width 6 height 6
type input "28"
type input "20"
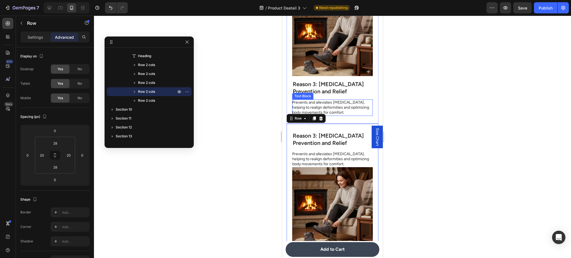
scroll to position [1433, 0]
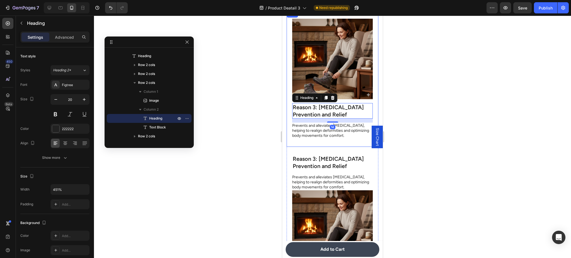
click at [367, 92] on div "Image Reason 3: [MEDICAL_DATA] Prevention and Relief Heading 14 Prevents and al…" at bounding box center [333, 79] width 92 height 136
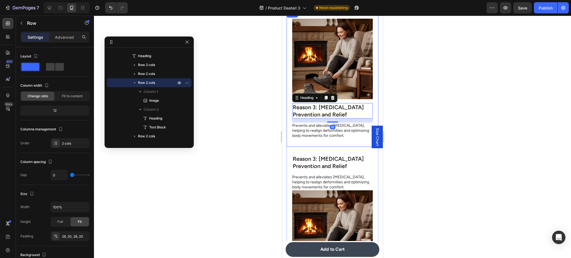
click at [369, 90] on div "Image Reason 3: [MEDICAL_DATA] Prevention and Relief Heading 14 Prevents and al…" at bounding box center [333, 79] width 92 height 136
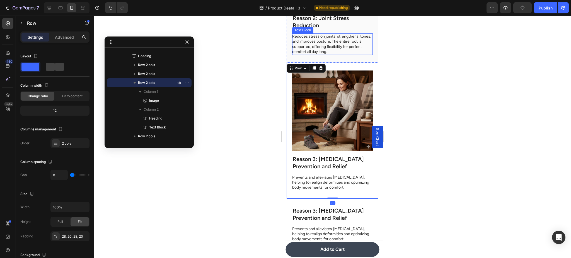
scroll to position [1334, 0]
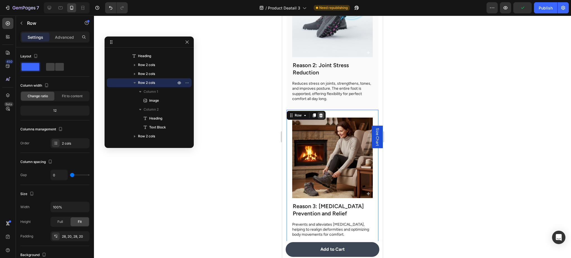
click at [320, 113] on icon at bounding box center [321, 115] width 4 height 4
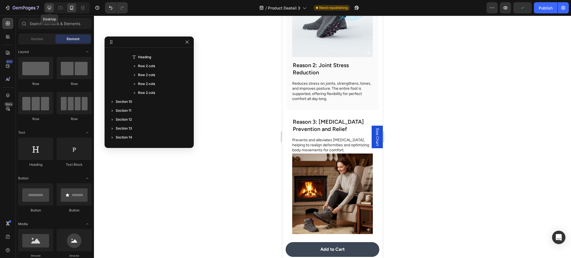
click at [48, 8] on icon at bounding box center [50, 8] width 4 height 4
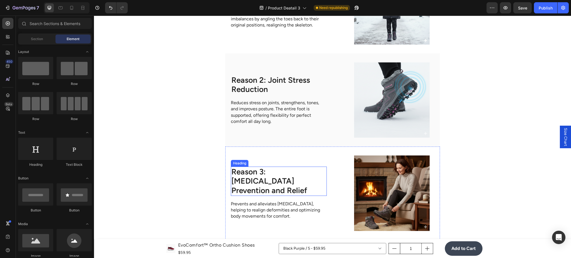
scroll to position [1104, 0]
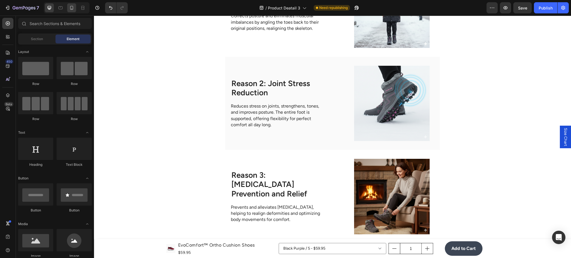
click at [72, 9] on icon at bounding box center [72, 8] width 6 height 6
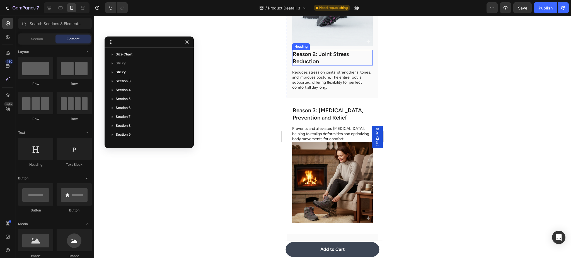
scroll to position [1352, 0]
click at [48, 7] on icon at bounding box center [50, 8] width 6 height 6
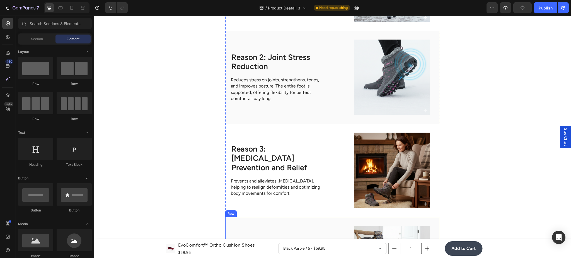
scroll to position [1122, 0]
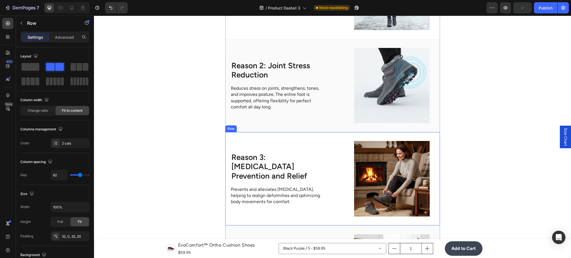
click at [335, 138] on div "Image Reason 3: [MEDICAL_DATA] Prevention and Relief Heading Prevents and allev…" at bounding box center [332, 178] width 215 height 93
click at [65, 39] on p "Advanced" at bounding box center [64, 37] width 19 height 6
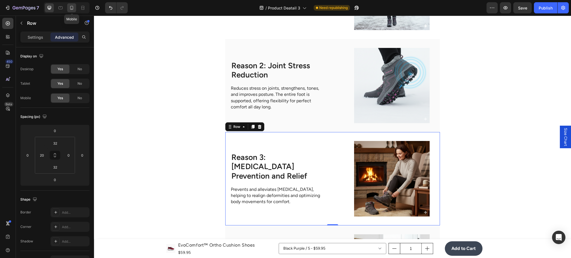
click at [69, 11] on div at bounding box center [71, 7] width 9 height 9
type input "28"
type input "20"
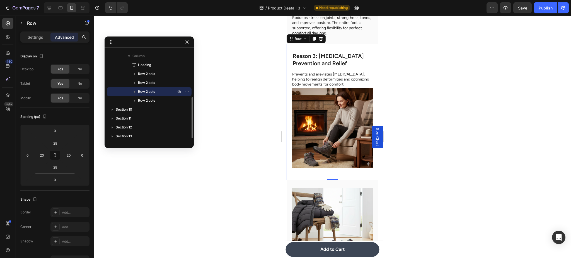
scroll to position [1402, 0]
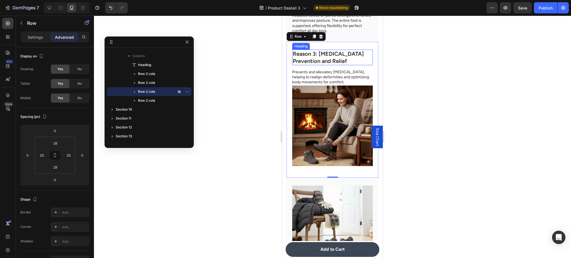
click at [365, 50] on h2 "Reason 3: [MEDICAL_DATA] Prevention and Relief" at bounding box center [332, 58] width 81 height 16
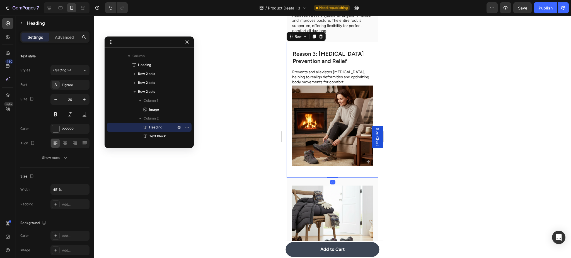
click at [369, 44] on div "Image Reason 3: [MEDICAL_DATA] Prevention and Relief Heading Prevents and allev…" at bounding box center [333, 110] width 92 height 136
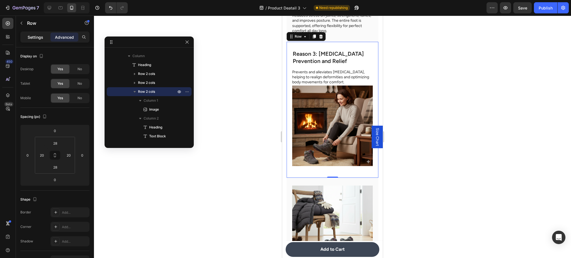
click at [40, 40] on div "Settings" at bounding box center [35, 37] width 28 height 9
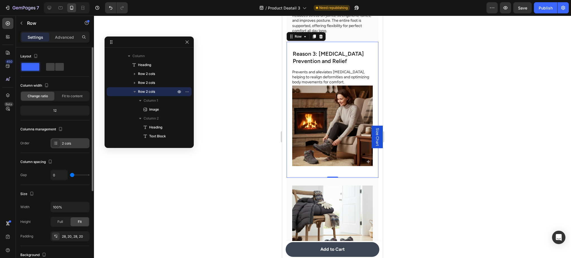
click at [71, 141] on div "2 cols" at bounding box center [75, 143] width 26 height 5
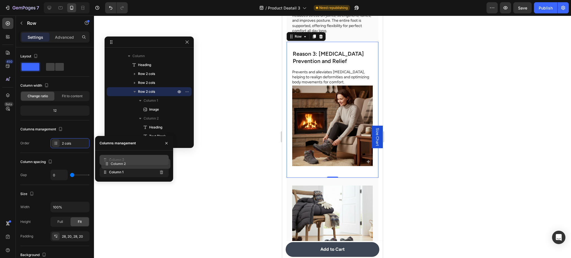
drag, startPoint x: 117, startPoint y: 161, endPoint x: 119, endPoint y: 171, distance: 10.4
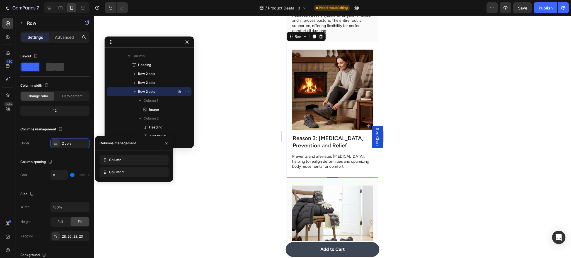
click at [45, 7] on div at bounding box center [67, 7] width 46 height 11
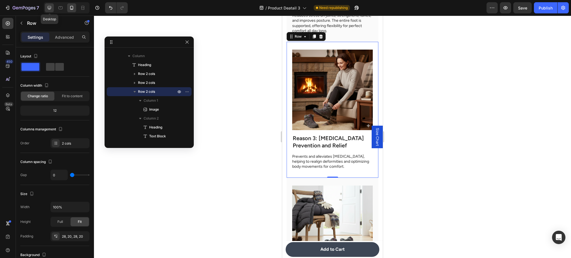
click at [50, 6] on icon at bounding box center [50, 8] width 6 height 6
type input "62"
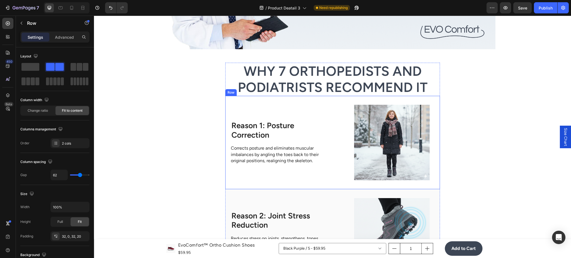
scroll to position [971, 0]
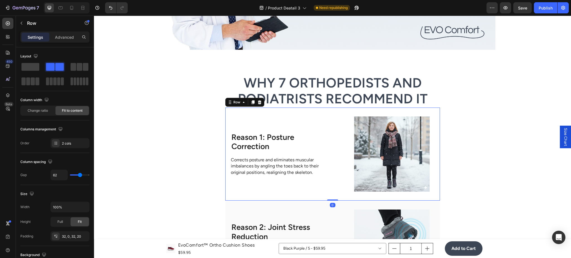
click at [345, 195] on div "Image Reason 1: Posture Correction Heading Corrects posture and eliminates musc…" at bounding box center [332, 154] width 215 height 93
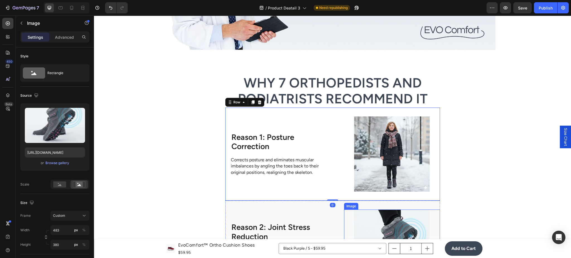
click at [344, 210] on img at bounding box center [392, 248] width 96 height 76
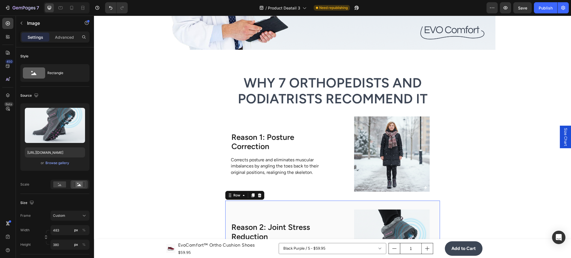
click at [330, 210] on div "Reason 2: Joint Stress Reduction Heading Reduces stress on joints, strengthens,…" at bounding box center [332, 247] width 215 height 93
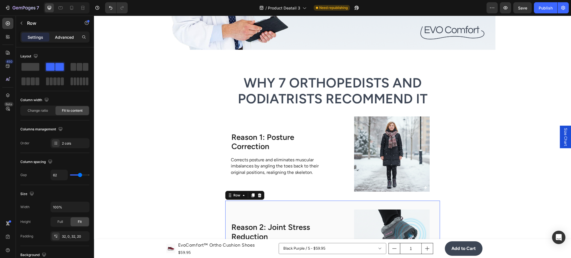
click at [66, 37] on p "Advanced" at bounding box center [64, 37] width 19 height 6
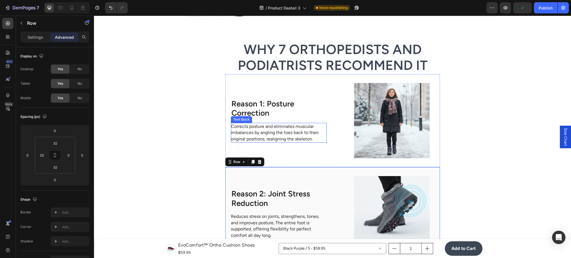
scroll to position [1021, 0]
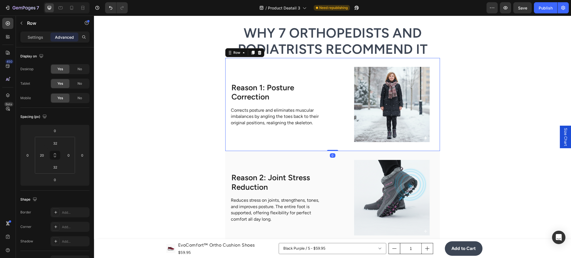
click at [338, 67] on div "Image Reason 1: Posture Correction Heading Corrects posture and eliminates musc…" at bounding box center [332, 104] width 215 height 93
click at [33, 36] on p "Settings" at bounding box center [36, 37] width 16 height 6
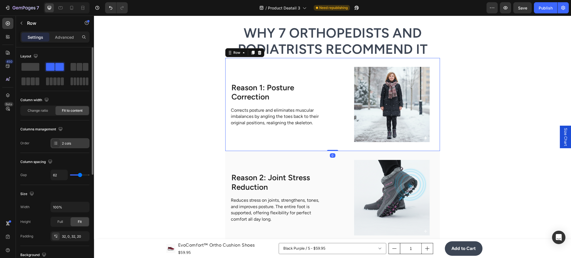
click at [72, 144] on div "2 cols" at bounding box center [75, 143] width 26 height 5
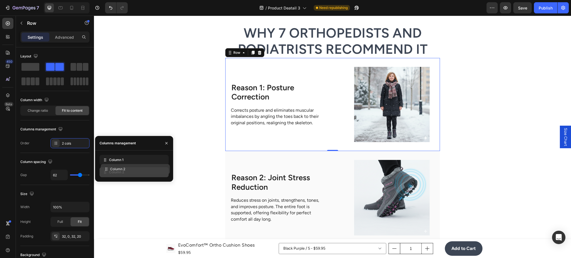
drag, startPoint x: 113, startPoint y: 164, endPoint x: 115, endPoint y: 174, distance: 10.1
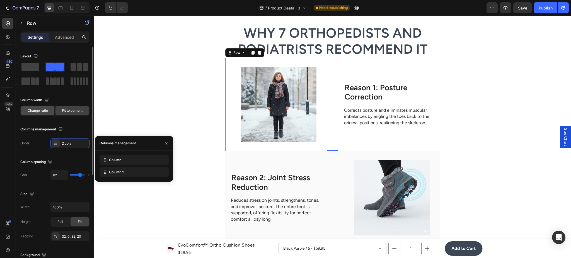
click at [40, 113] on span "Change ratio" at bounding box center [38, 110] width 20 height 5
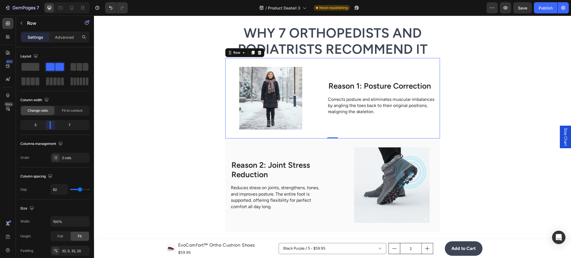
drag, startPoint x: 57, startPoint y: 127, endPoint x: 49, endPoint y: 128, distance: 7.9
click at [49, 0] on body "7 Version history / Product Deatail 3 Need republishing Preview Save Publish 45…" at bounding box center [285, 0] width 571 height 0
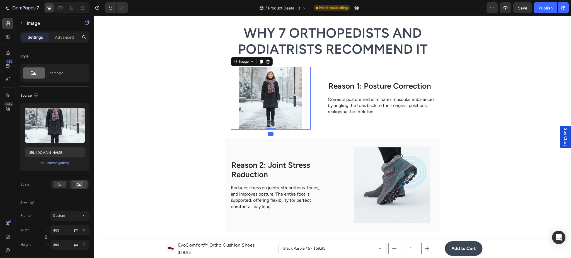
click at [265, 90] on img at bounding box center [271, 98] width 80 height 63
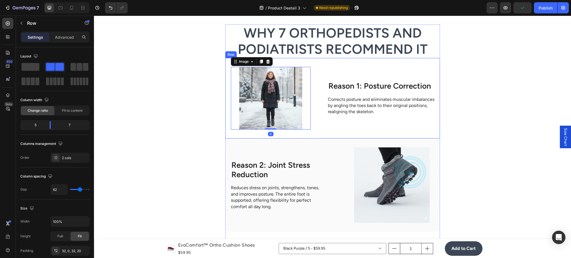
click at [311, 96] on div "Image 0 Reason 1: Posture Correction Heading Corrects posture and eliminates mu…" at bounding box center [332, 98] width 215 height 81
click at [303, 97] on img at bounding box center [271, 98] width 80 height 63
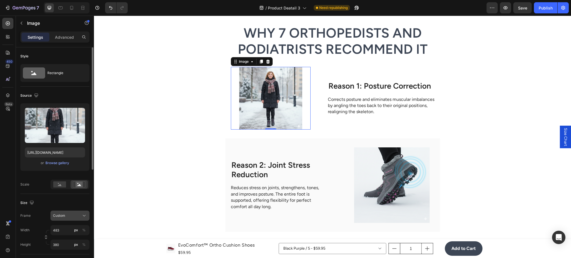
click at [76, 212] on button "Custom" at bounding box center [69, 216] width 39 height 10
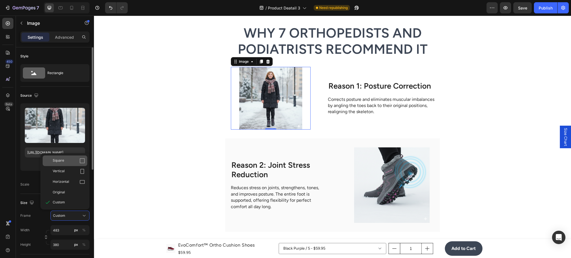
click at [78, 161] on div "Square" at bounding box center [69, 161] width 32 height 6
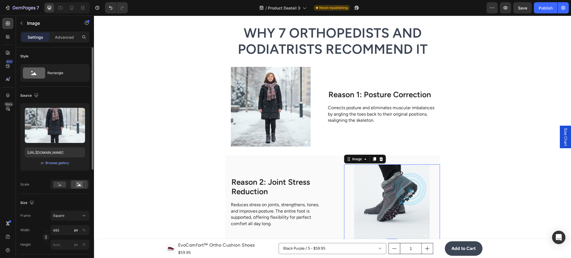
click at [363, 193] on img at bounding box center [392, 202] width 96 height 76
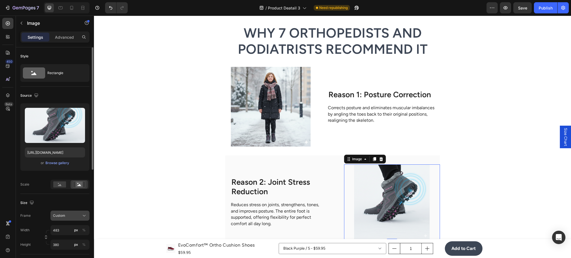
click at [76, 214] on div "Custom" at bounding box center [66, 215] width 27 height 5
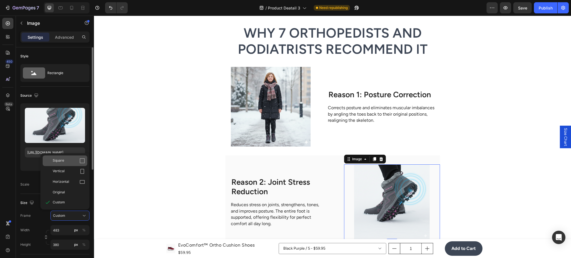
click at [79, 159] on div "Square" at bounding box center [69, 161] width 32 height 6
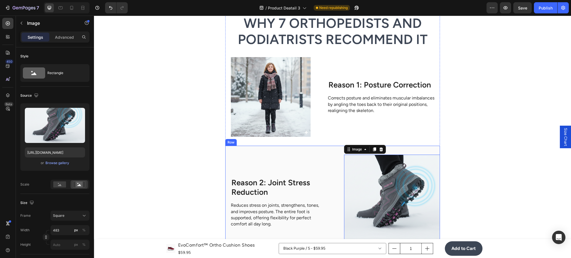
scroll to position [1120, 0]
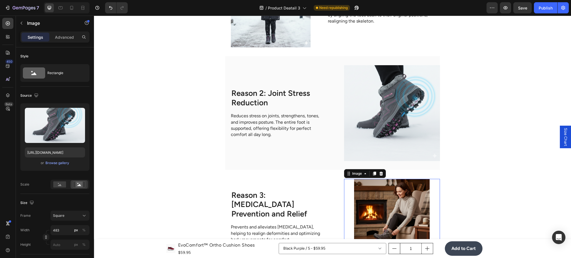
click at [349, 194] on img at bounding box center [392, 217] width 96 height 76
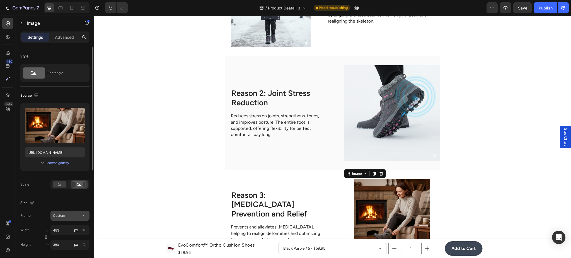
drag, startPoint x: 80, startPoint y: 221, endPoint x: 81, endPoint y: 218, distance: 3.0
click at [80, 221] on button "Custom" at bounding box center [69, 216] width 39 height 10
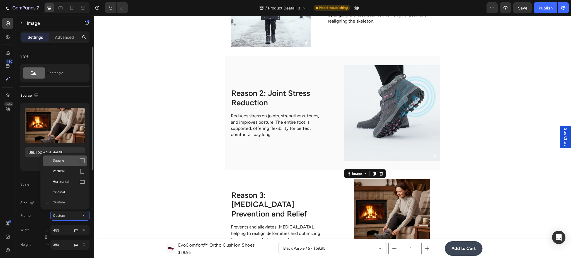
click at [78, 166] on div "Square" at bounding box center [65, 161] width 45 height 11
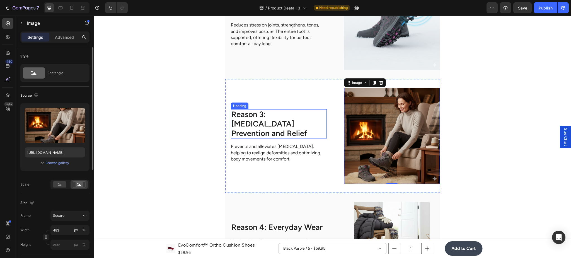
scroll to position [1269, 0]
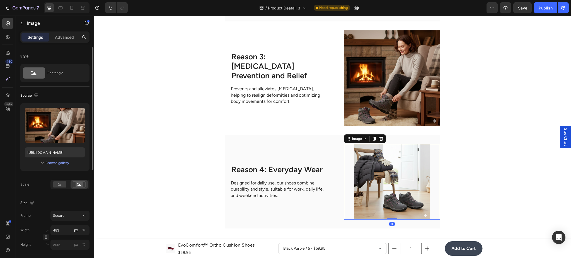
click at [364, 161] on img at bounding box center [392, 182] width 96 height 76
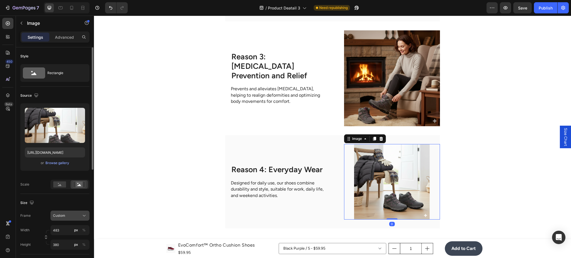
click at [86, 211] on div "Size Frame Custom Width 483 px % Height 380 px %" at bounding box center [54, 224] width 69 height 61
click at [83, 217] on icon at bounding box center [84, 216] width 6 height 6
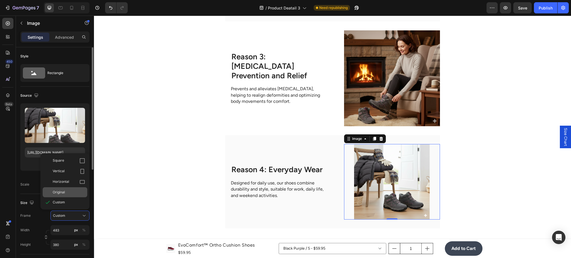
click at [76, 192] on div "Original" at bounding box center [69, 192] width 32 height 5
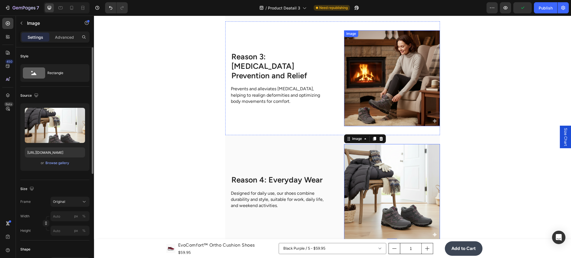
click at [371, 85] on img at bounding box center [392, 78] width 96 height 96
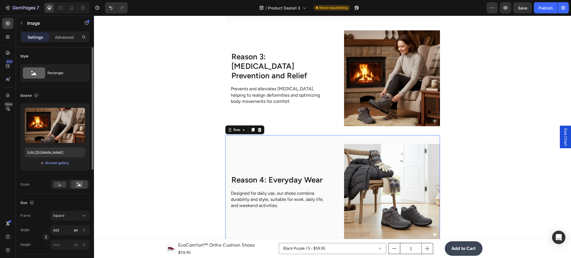
click at [333, 158] on div "Reason 4: Everyday Wear Heading Designed for daily use, our shoes combine durab…" at bounding box center [332, 192] width 215 height 114
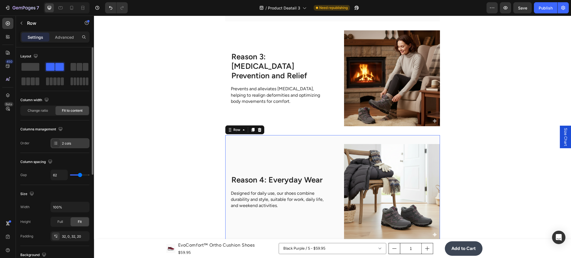
click at [72, 143] on div "2 cols" at bounding box center [75, 143] width 26 height 5
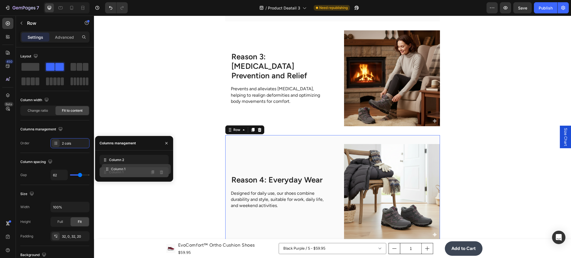
drag, startPoint x: 115, startPoint y: 164, endPoint x: 118, endPoint y: 174, distance: 9.7
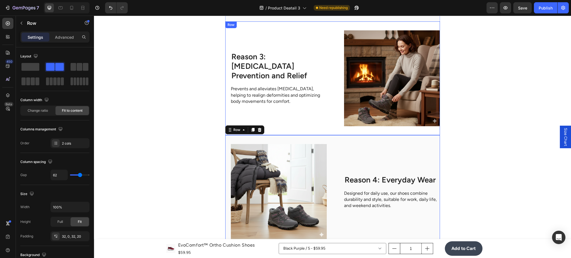
click at [336, 105] on div "Image Reason 3: [MEDICAL_DATA] Prevention and Relief Heading Prevents and allev…" at bounding box center [332, 78] width 215 height 114
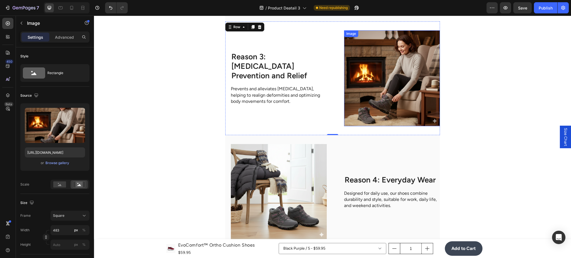
click at [360, 104] on img at bounding box center [392, 78] width 96 height 96
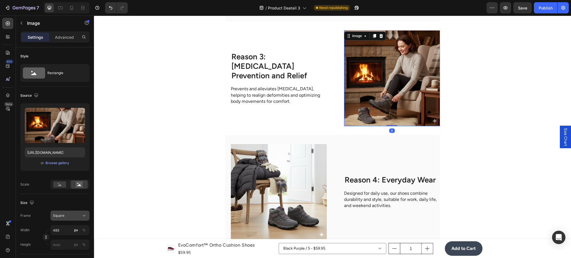
click at [84, 214] on icon at bounding box center [84, 216] width 6 height 6
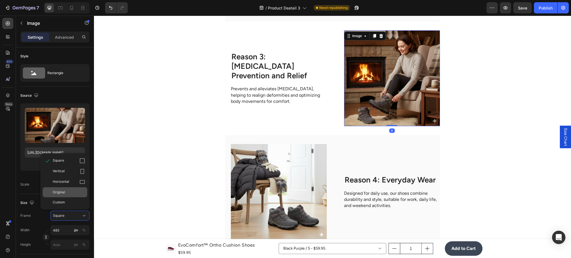
click at [78, 194] on div "Original" at bounding box center [69, 192] width 32 height 5
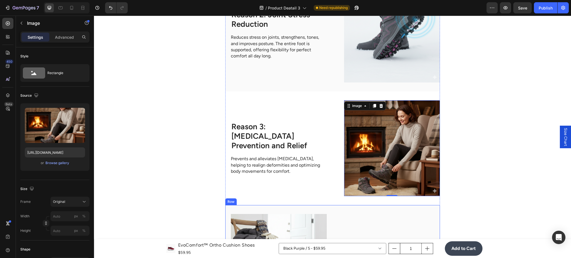
scroll to position [1170, 0]
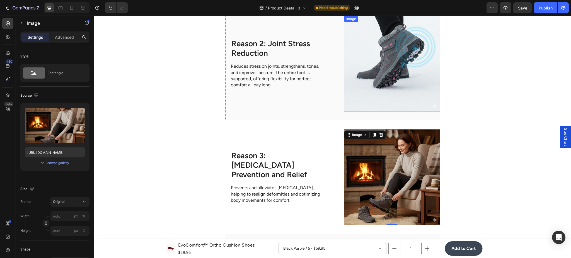
click at [396, 85] on img at bounding box center [392, 64] width 96 height 96
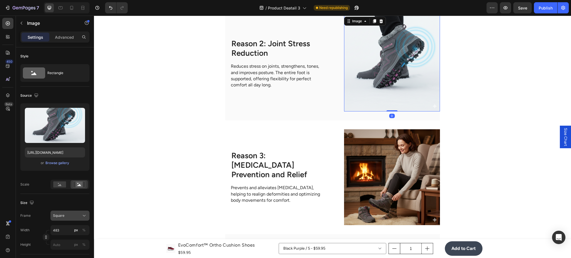
drag, startPoint x: 83, startPoint y: 214, endPoint x: 0, endPoint y: 199, distance: 84.0
click at [83, 214] on icon at bounding box center [84, 216] width 6 height 6
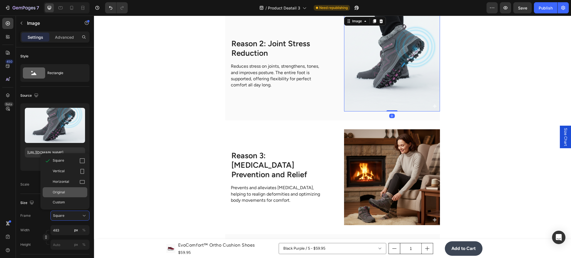
click at [76, 193] on div "Original" at bounding box center [69, 192] width 32 height 5
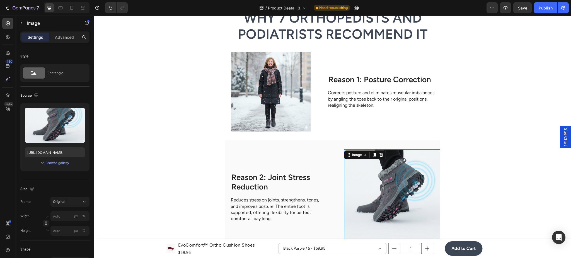
scroll to position [1021, 0]
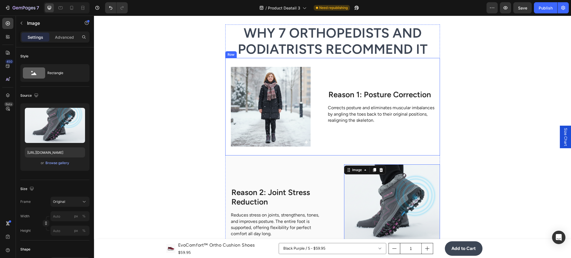
click at [306, 123] on img at bounding box center [271, 107] width 80 height 80
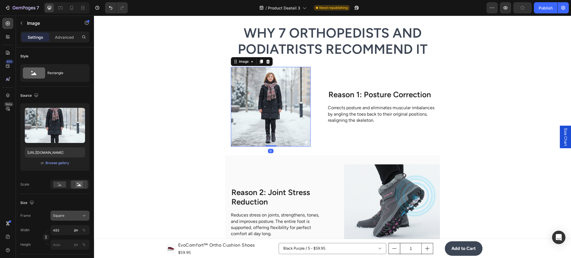
click at [81, 216] on icon at bounding box center [84, 216] width 6 height 6
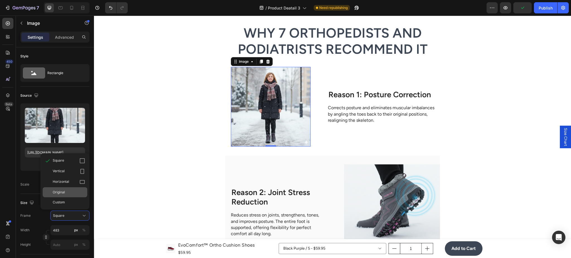
click at [77, 195] on div "Original" at bounding box center [65, 192] width 45 height 10
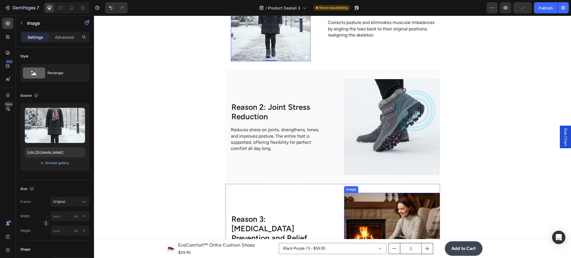
scroll to position [1170, 0]
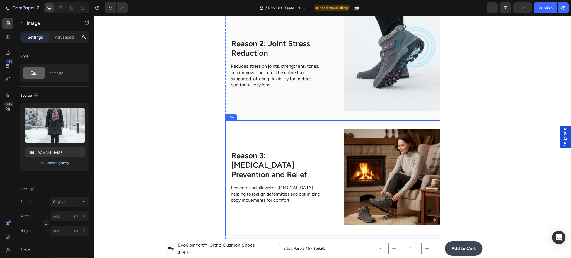
click at [337, 140] on div "Image Reason 3: [MEDICAL_DATA] Prevention and Relief Heading Prevents and allev…" at bounding box center [332, 177] width 215 height 114
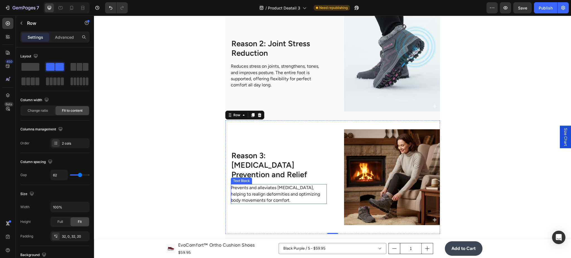
scroll to position [1219, 0]
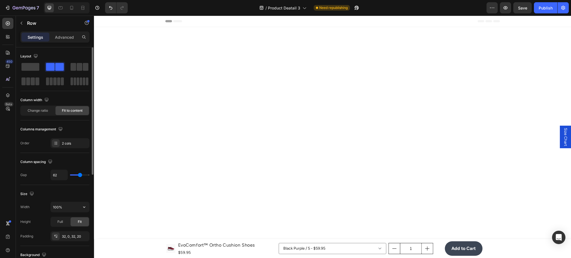
scroll to position [1219, 0]
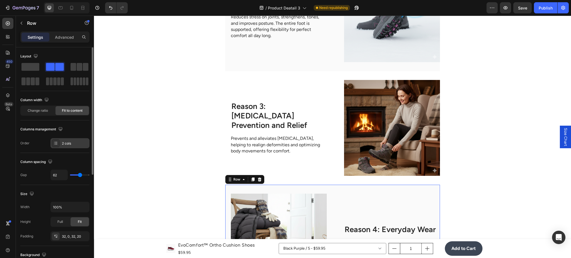
click at [63, 141] on div "2 cols" at bounding box center [69, 143] width 39 height 10
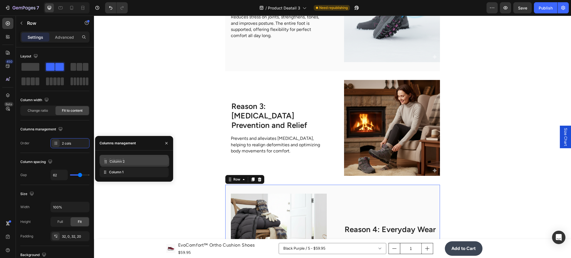
drag, startPoint x: 118, startPoint y: 165, endPoint x: 120, endPoint y: 172, distance: 7.6
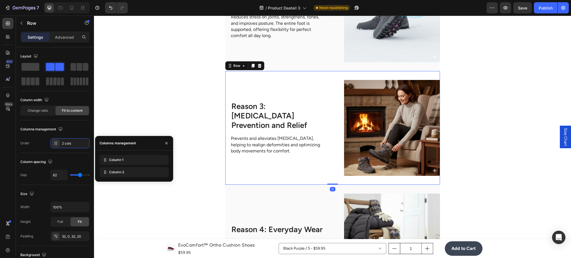
click at [332, 153] on div "Image Reason 3: [MEDICAL_DATA] Prevention and Relief Heading Prevents and allev…" at bounding box center [332, 128] width 215 height 114
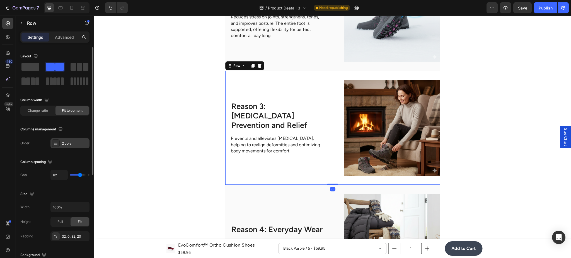
click at [72, 144] on div "2 cols" at bounding box center [75, 143] width 26 height 5
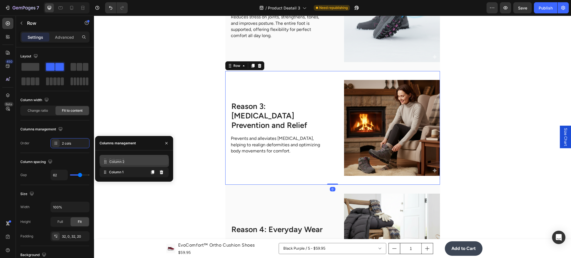
drag, startPoint x: 124, startPoint y: 163, endPoint x: 125, endPoint y: 171, distance: 7.3
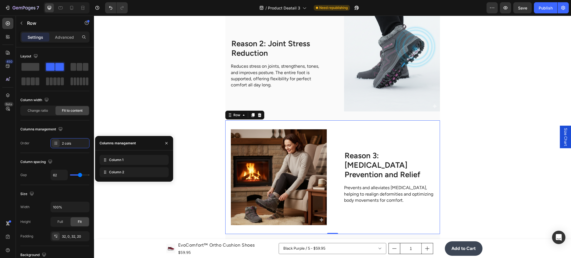
click at [338, 146] on div "Image Reason 3: [MEDICAL_DATA] Prevention and Relief Heading Prevents and allev…" at bounding box center [332, 177] width 215 height 114
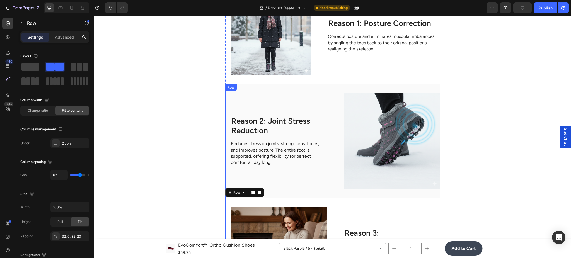
scroll to position [1071, 0]
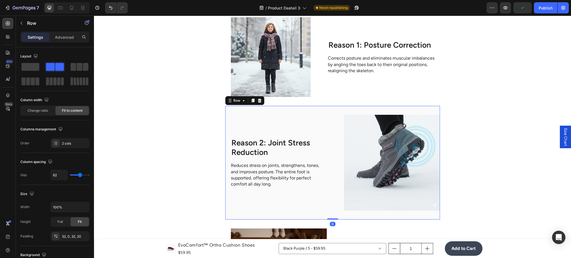
click at [333, 136] on div "Reason 2: Joint Stress Reduction Heading Reduces stress on joints, strengthens,…" at bounding box center [332, 163] width 215 height 114
click at [41, 114] on div "Change ratio" at bounding box center [37, 110] width 33 height 9
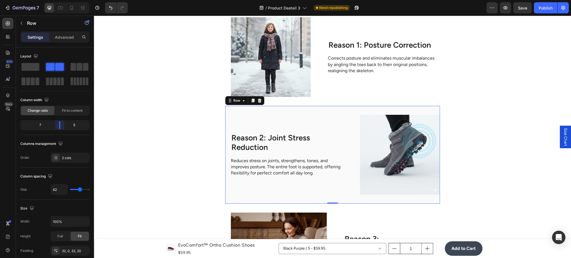
drag, startPoint x: 56, startPoint y: 125, endPoint x: 61, endPoint y: 124, distance: 5.6
click at [61, 0] on body "7 Version history / Product Deatail 3 Need republishing Preview Save Publish 45…" at bounding box center [285, 0] width 571 height 0
click at [328, 84] on div "Reason 1: Posture Correction Heading Corrects posture and eliminates muscular i…" at bounding box center [384, 57] width 112 height 80
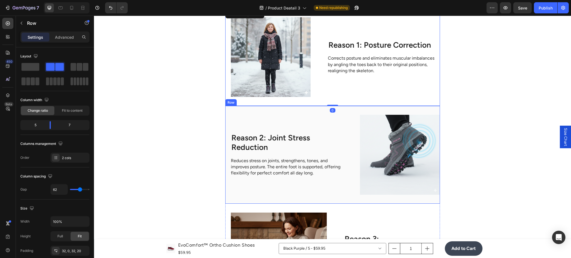
click at [351, 138] on div "Reason 2: Joint Stress Reduction Heading Reduces stress on joints, strengthens,…" at bounding box center [332, 155] width 215 height 98
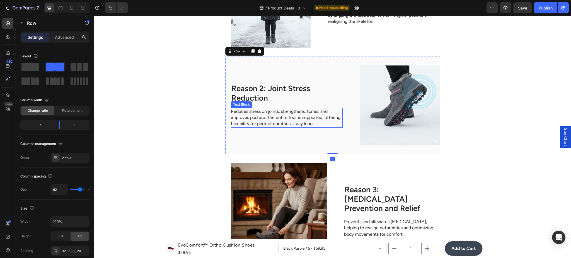
scroll to position [1170, 0]
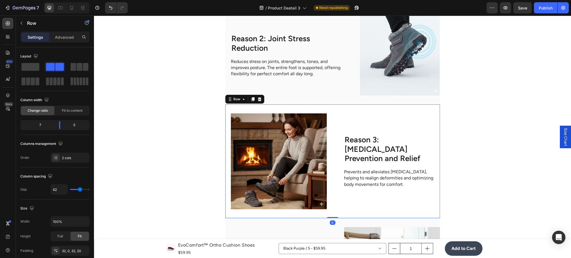
click at [337, 132] on div "Image Reason 3: [MEDICAL_DATA] Prevention and Relief Heading Prevents and allev…" at bounding box center [332, 162] width 215 height 114
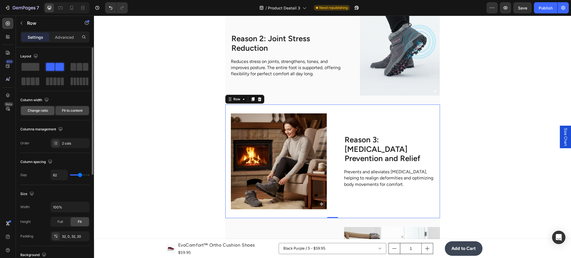
click at [37, 113] on span "Change ratio" at bounding box center [38, 110] width 20 height 5
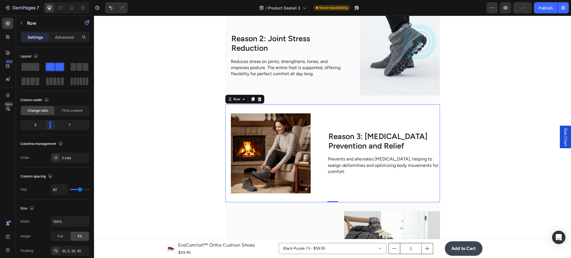
click at [52, 0] on body "7 Version history / Product Deatail 3 Need republishing Preview Publish 450 Bet…" at bounding box center [285, 0] width 571 height 0
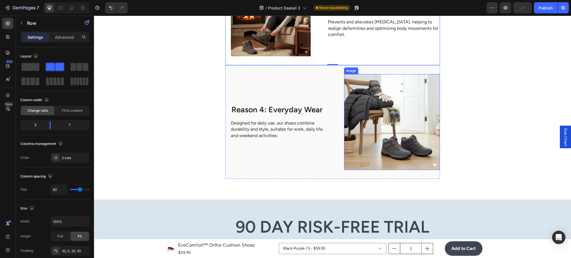
scroll to position [1318, 0]
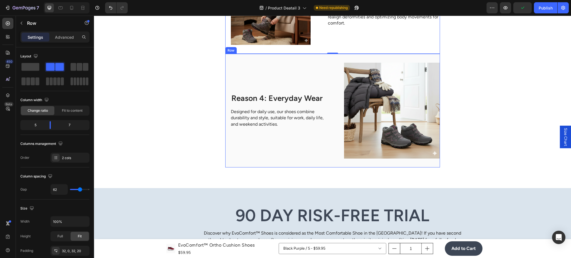
click at [338, 103] on div "Reason 4: Everyday Wear Heading Designed for daily use, our shoes combine durab…" at bounding box center [332, 111] width 215 height 114
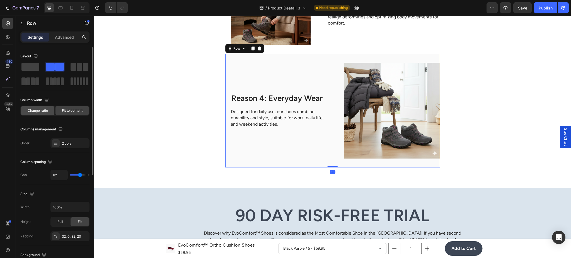
click at [39, 107] on div "Change ratio" at bounding box center [37, 110] width 33 height 9
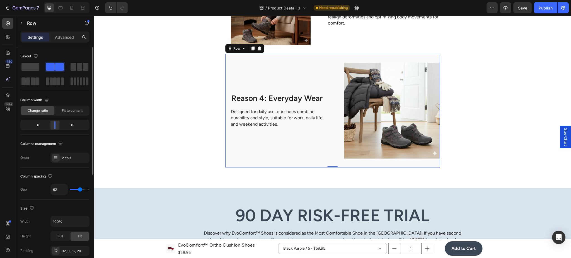
drag, startPoint x: 56, startPoint y: 129, endPoint x: 55, endPoint y: 125, distance: 4.0
click at [61, 125] on div "6 6" at bounding box center [54, 125] width 69 height 10
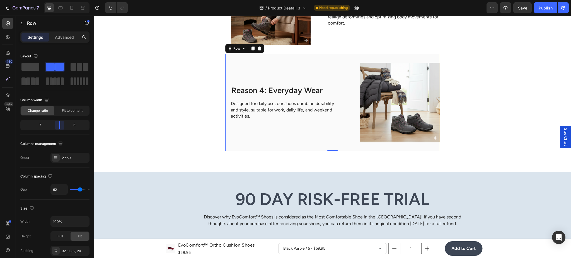
drag, startPoint x: 55, startPoint y: 125, endPoint x: 295, endPoint y: 139, distance: 240.2
click at [63, 0] on body "7 Version history / Product Deatail 3 Need republishing Preview Save Publish 45…" at bounding box center [285, 0] width 571 height 0
click at [400, 117] on img at bounding box center [400, 103] width 80 height 80
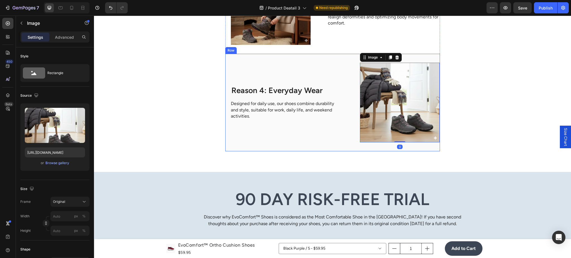
click at [373, 143] on div "Reason 4: Everyday Wear Heading Designed for daily use, our shoes combine durab…" at bounding box center [332, 103] width 215 height 98
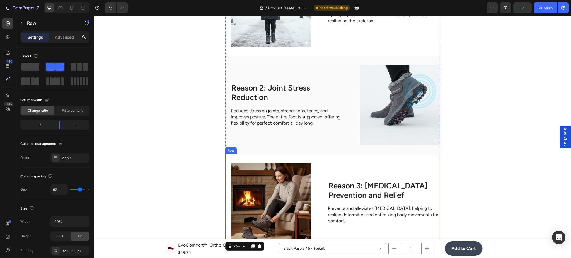
scroll to position [1120, 0]
click at [419, 164] on div "Reason 3: Foot Pain Prevention and Relief Heading Prevents and alleviates foot …" at bounding box center [384, 203] width 112 height 80
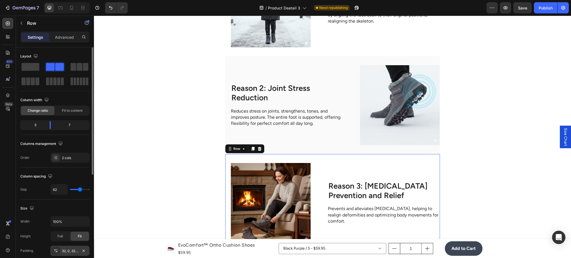
click at [70, 248] on div "32, 0, 32, 20" at bounding box center [69, 251] width 39 height 10
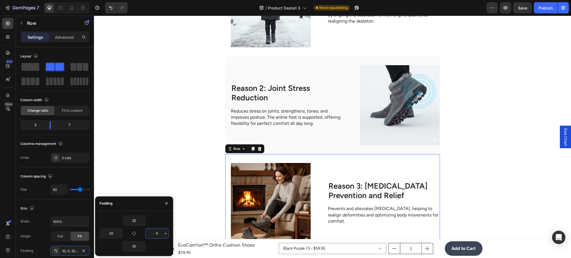
click at [159, 233] on input "0" at bounding box center [157, 234] width 23 height 10
type input "20"
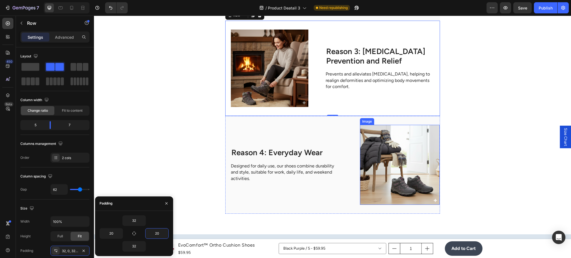
scroll to position [1318, 0]
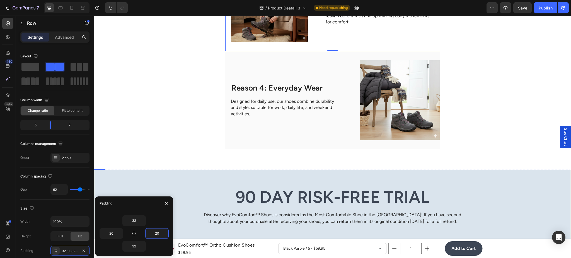
click at [339, 106] on p "Designed for daily use, our shoes combine durability and style, suitable for wo…" at bounding box center [286, 107] width 111 height 19
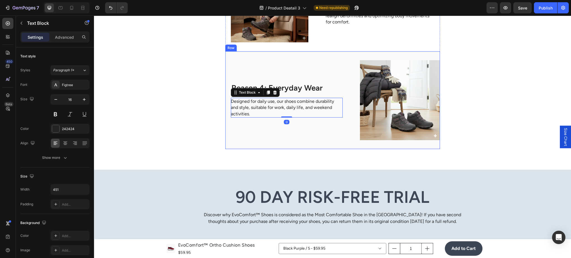
click at [355, 106] on div "Reason 4: Everyday Wear Heading Designed for daily use, our shoes combine durab…" at bounding box center [332, 100] width 215 height 98
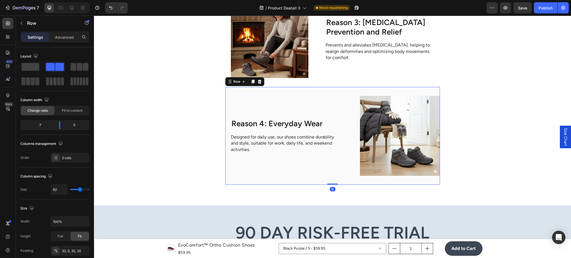
scroll to position [1269, 0]
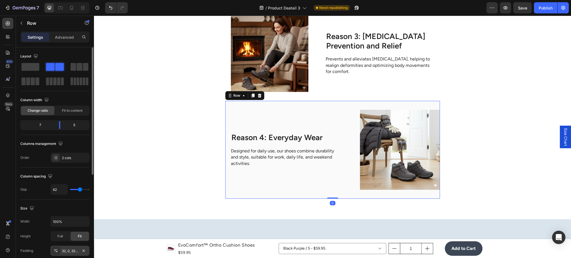
click at [73, 249] on div "32, 0, 32, 20" at bounding box center [70, 251] width 16 height 5
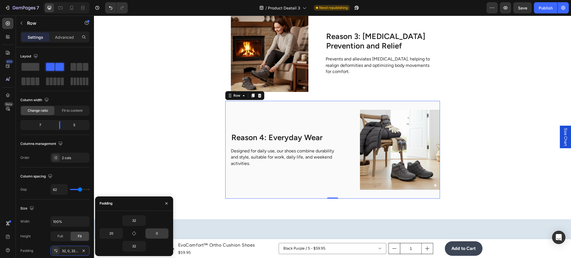
click at [153, 235] on input "0" at bounding box center [157, 234] width 23 height 10
type input "20"
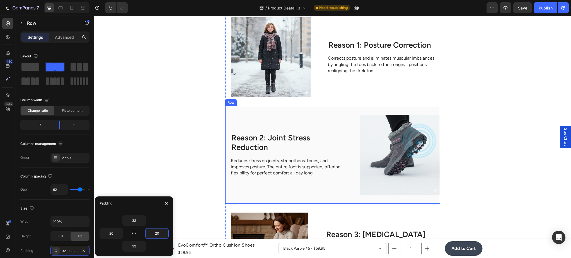
scroll to position [1021, 0]
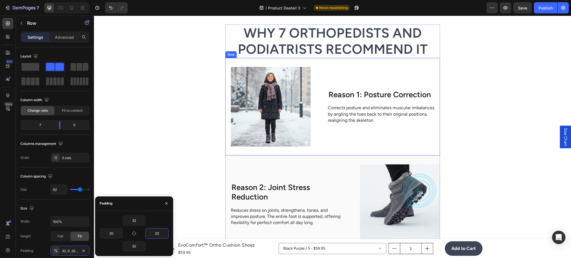
click at [324, 125] on div "Image Reason 1: Posture Correction Heading Corrects posture and eliminates musc…" at bounding box center [332, 107] width 215 height 98
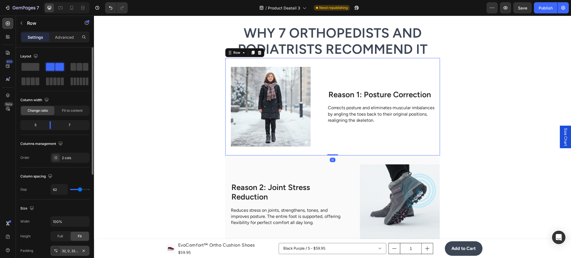
click at [66, 252] on div "32, 0, 32, 20" at bounding box center [70, 251] width 16 height 5
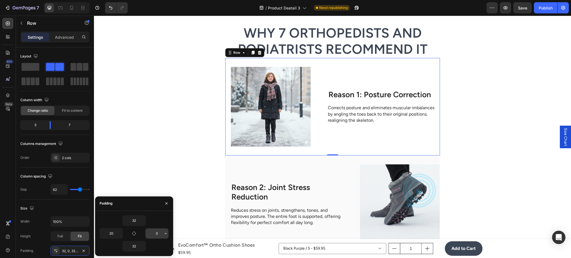
click at [157, 234] on input "0" at bounding box center [157, 234] width 23 height 10
type input "20"
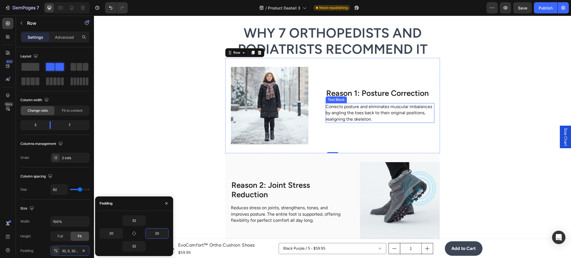
scroll to position [1071, 0]
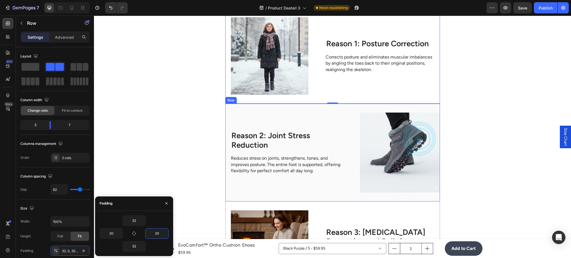
click at [352, 134] on div "Reason 2: Joint Stress Reduction Heading Reduces stress on joints, strengthens,…" at bounding box center [332, 153] width 215 height 98
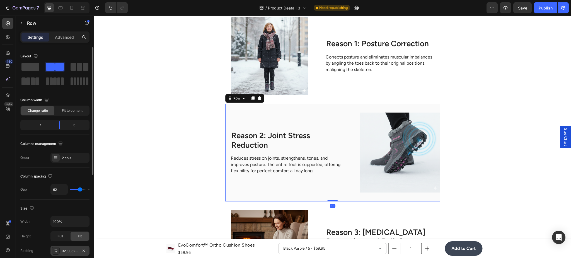
click at [64, 251] on div "32, 0, 32, 20" at bounding box center [70, 251] width 16 height 5
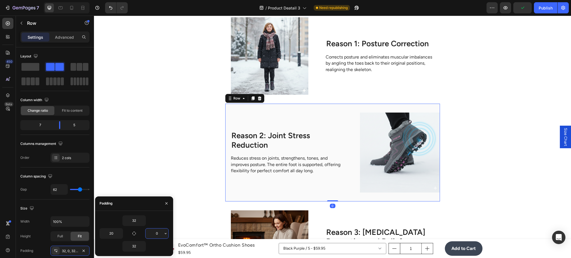
click at [155, 233] on input "0" at bounding box center [157, 234] width 23 height 10
type input "20"
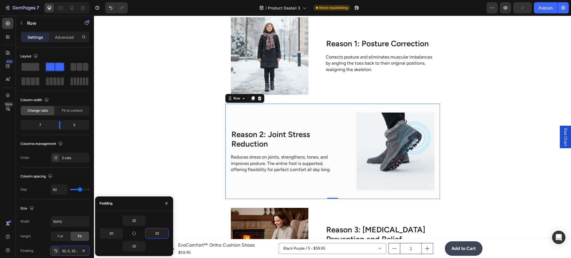
click at [184, 146] on div "Why 7 Orthopedists and Podiatrists Recommend It Heading Image Reason 1: Posture…" at bounding box center [332, 187] width 335 height 424
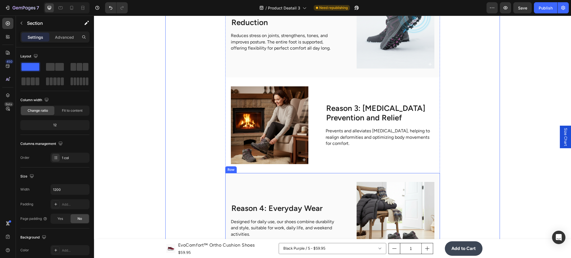
scroll to position [1170, 0]
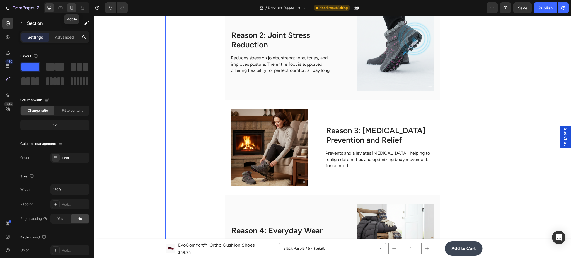
click at [75, 8] on div at bounding box center [71, 7] width 9 height 9
type input "100%"
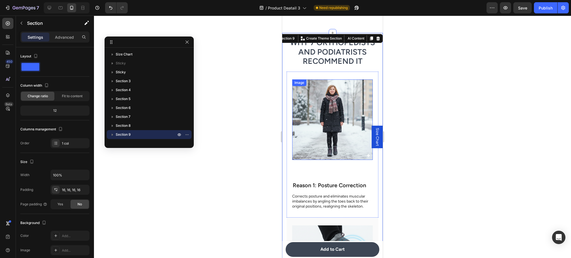
scroll to position [1094, 0]
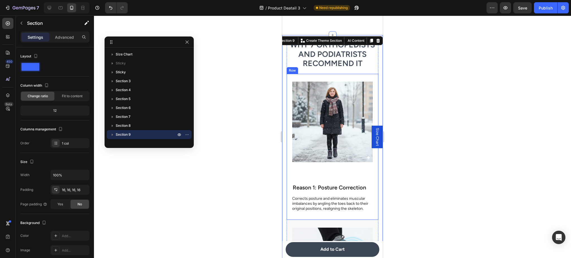
click at [324, 158] on div "Image" at bounding box center [332, 124] width 81 height 84
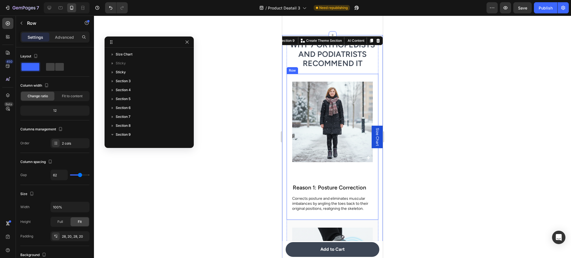
scroll to position [88, 0]
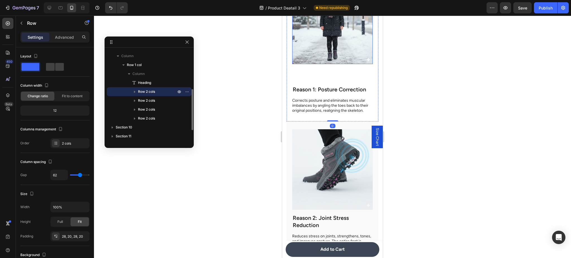
click at [330, 122] on div "Image Reason 1: Posture Correction Heading Corrects posture and eliminates musc…" at bounding box center [333, 49] width 92 height 146
click at [333, 64] on img at bounding box center [332, 24] width 81 height 81
click at [333, 122] on div "Image Reason 1: Posture Correction Heading Corrects posture and eliminates musc…" at bounding box center [333, 49] width 92 height 146
click at [334, 122] on div "Image Reason 1: Posture Correction Heading Corrects posture and eliminates musc…" at bounding box center [333, 49] width 92 height 146
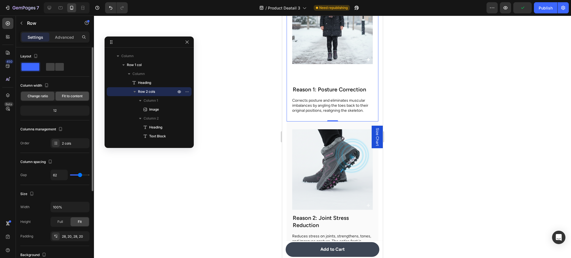
click at [72, 98] on span "Fit to content" at bounding box center [72, 96] width 21 height 5
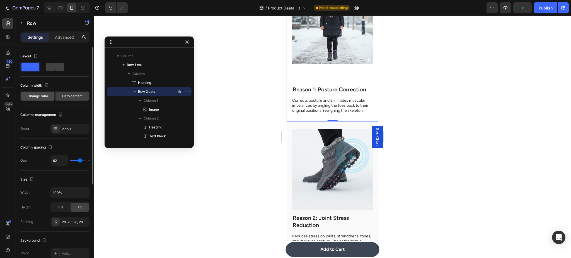
click at [38, 96] on span "Change ratio" at bounding box center [38, 96] width 20 height 5
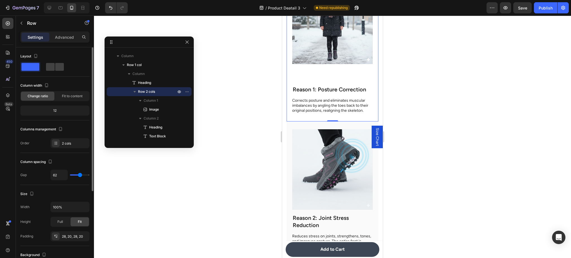
click at [54, 110] on div "12" at bounding box center [54, 111] width 67 height 8
click at [63, 111] on div "12" at bounding box center [54, 111] width 67 height 8
drag, startPoint x: 328, startPoint y: 118, endPoint x: 320, endPoint y: 136, distance: 19.2
click at [327, 64] on img at bounding box center [332, 24] width 81 height 81
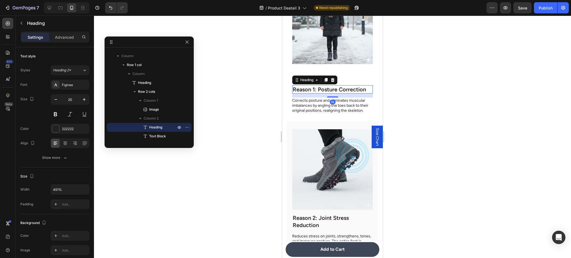
click at [331, 94] on h2 "Reason 1: Posture Correction" at bounding box center [332, 89] width 81 height 8
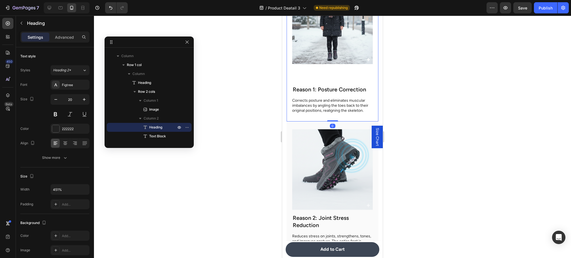
click at [351, 122] on div "Image Reason 1: Posture Correction Heading Corrects posture and eliminates musc…" at bounding box center [333, 49] width 92 height 146
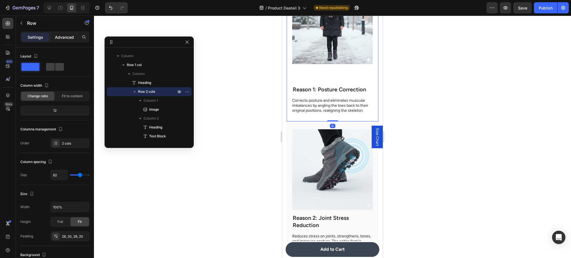
click at [66, 35] on p "Advanced" at bounding box center [64, 37] width 19 height 6
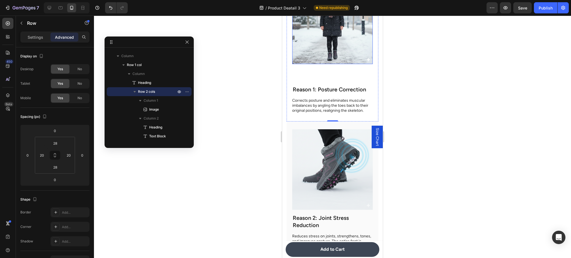
drag, startPoint x: 341, startPoint y: 135, endPoint x: 341, endPoint y: 129, distance: 5.9
click at [341, 64] on img at bounding box center [332, 24] width 81 height 81
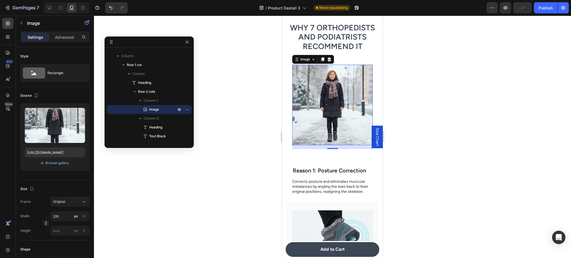
scroll to position [1094, 0]
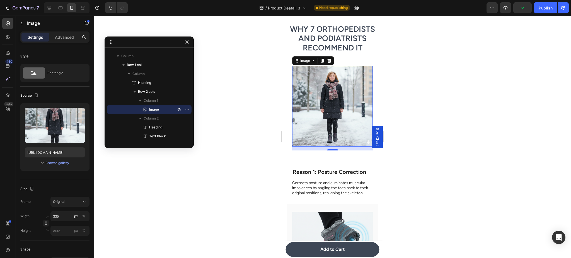
click at [327, 112] on img at bounding box center [332, 106] width 81 height 81
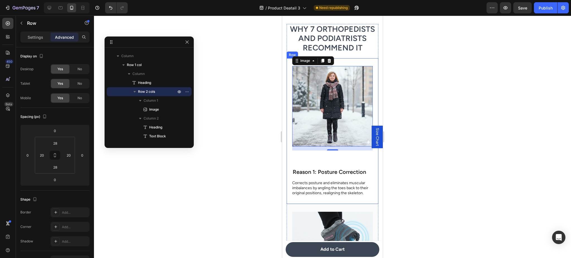
click at [336, 159] on div "Image 14 Reason 1: Posture Correction Heading Corrects posture and eliminates m…" at bounding box center [333, 131] width 92 height 146
click at [352, 155] on div "Image Reason 1: Posture Correction Heading Corrects posture and eliminates musc…" at bounding box center [333, 131] width 92 height 146
click at [304, 124] on img at bounding box center [332, 106] width 81 height 81
click at [318, 153] on div "Image 14 Reason 1: Posture Correction Heading Corrects posture and eliminates m…" at bounding box center [333, 131] width 92 height 146
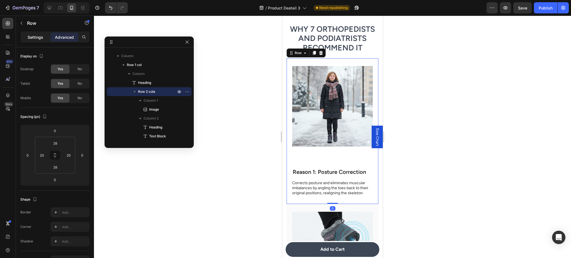
click at [38, 33] on div "Settings" at bounding box center [35, 37] width 28 height 9
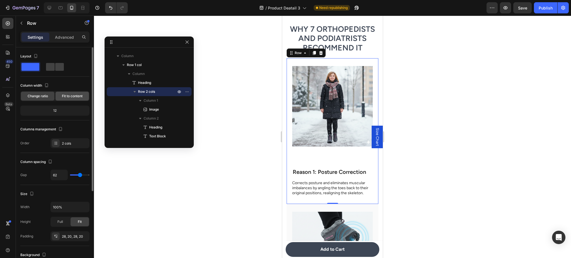
click at [67, 100] on div "Fit to content" at bounding box center [71, 96] width 33 height 9
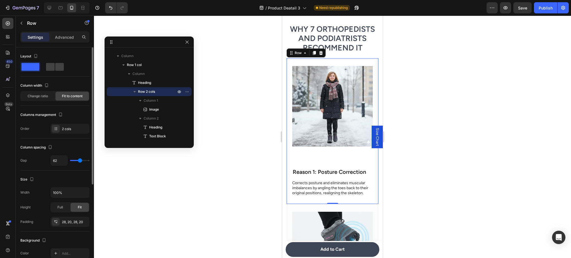
type input "69"
type input "67"
type input "60"
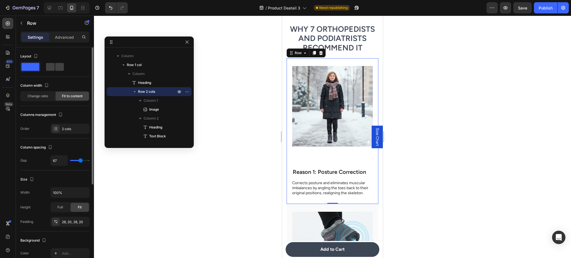
type input "60"
type input "36"
type input "31"
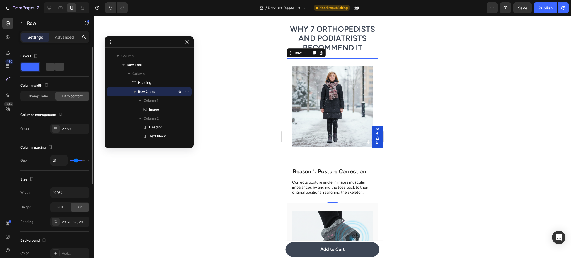
type input "22"
type input "12"
type input "3"
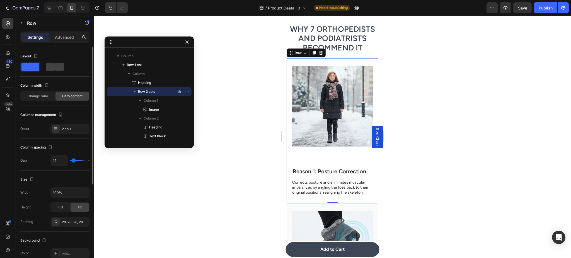
type input "3"
type input "0"
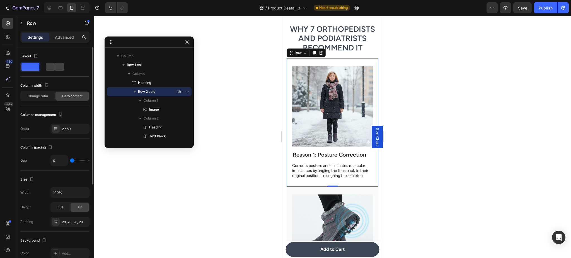
type input "5"
type input "10"
type input "12"
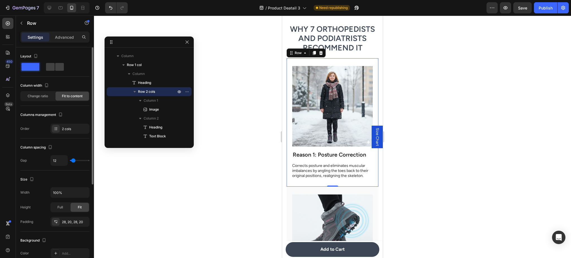
type input "12"
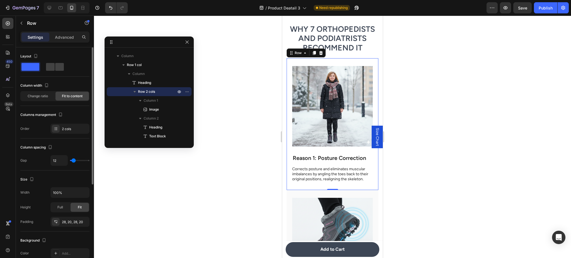
type input "10"
type input "8"
drag, startPoint x: 81, startPoint y: 161, endPoint x: 73, endPoint y: 162, distance: 8.2
type input "8"
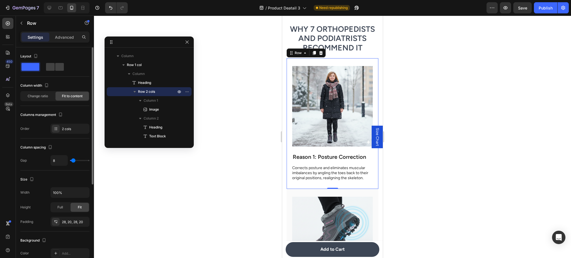
click at [73, 161] on input "range" at bounding box center [80, 160] width 20 height 1
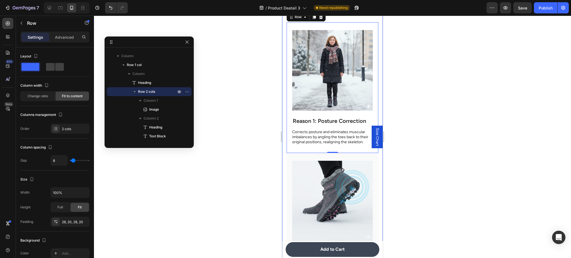
scroll to position [1193, 0]
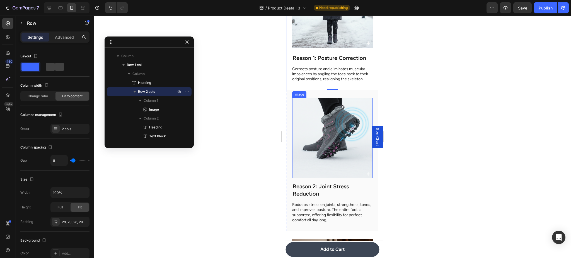
click at [350, 144] on img at bounding box center [332, 138] width 81 height 81
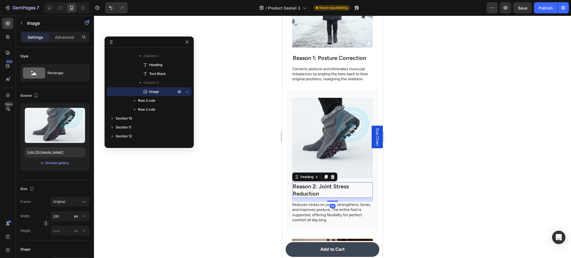
click at [297, 182] on h2 "Reason 2: Joint Stress Reduction" at bounding box center [332, 190] width 81 height 16
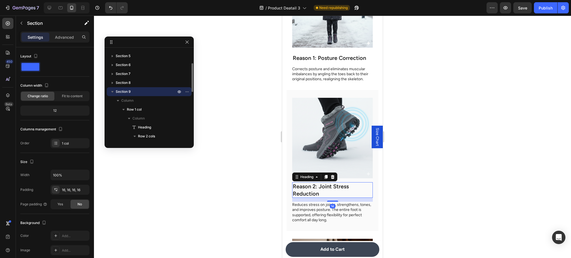
click at [372, 174] on div "Why 7 Orthopedists and Podiatrists Recommend It Heading Image Reason 1: Posture…" at bounding box center [332, 213] width 101 height 584
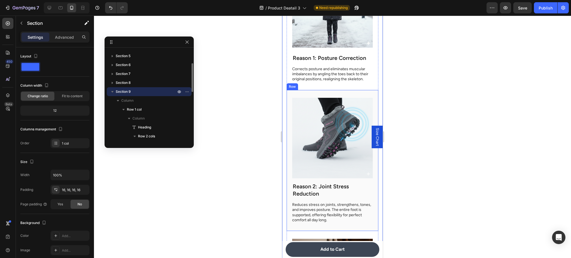
scroll to position [141, 0]
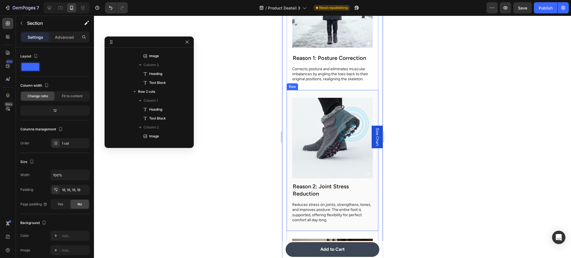
click at [366, 174] on div "Image" at bounding box center [332, 140] width 81 height 84
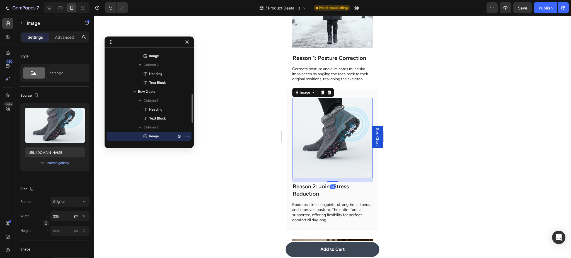
click at [358, 172] on div "Image 14" at bounding box center [332, 138] width 81 height 81
click at [341, 30] on img at bounding box center [332, 7] width 81 height 81
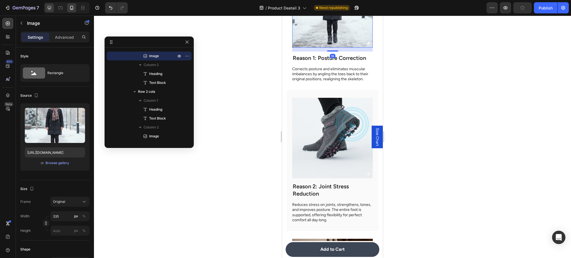
click at [47, 2] on div at bounding box center [67, 7] width 46 height 11
click at [50, 3] on div at bounding box center [49, 7] width 9 height 9
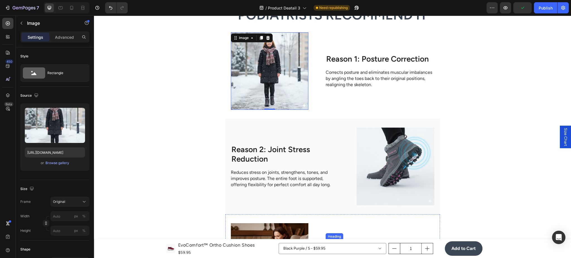
scroll to position [1032, 0]
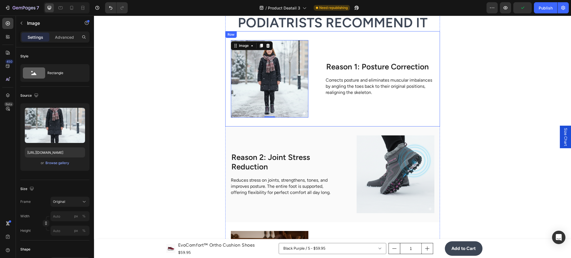
click at [307, 89] on div "Image 14 Reason 1: Posture Correction Heading Corrects posture and eliminates m…" at bounding box center [332, 78] width 215 height 95
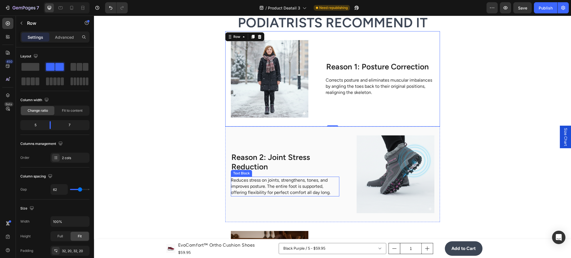
click at [337, 173] on div "Reason 2: Joint Stress Reduction Heading Reduces stress on joints, strengthens,…" at bounding box center [332, 174] width 215 height 95
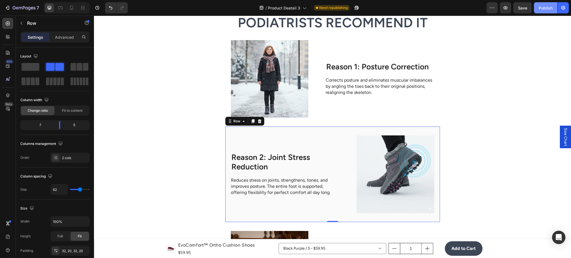
click at [550, 7] on div "Publish" at bounding box center [546, 8] width 14 height 6
